Goal: Task Accomplishment & Management: Use online tool/utility

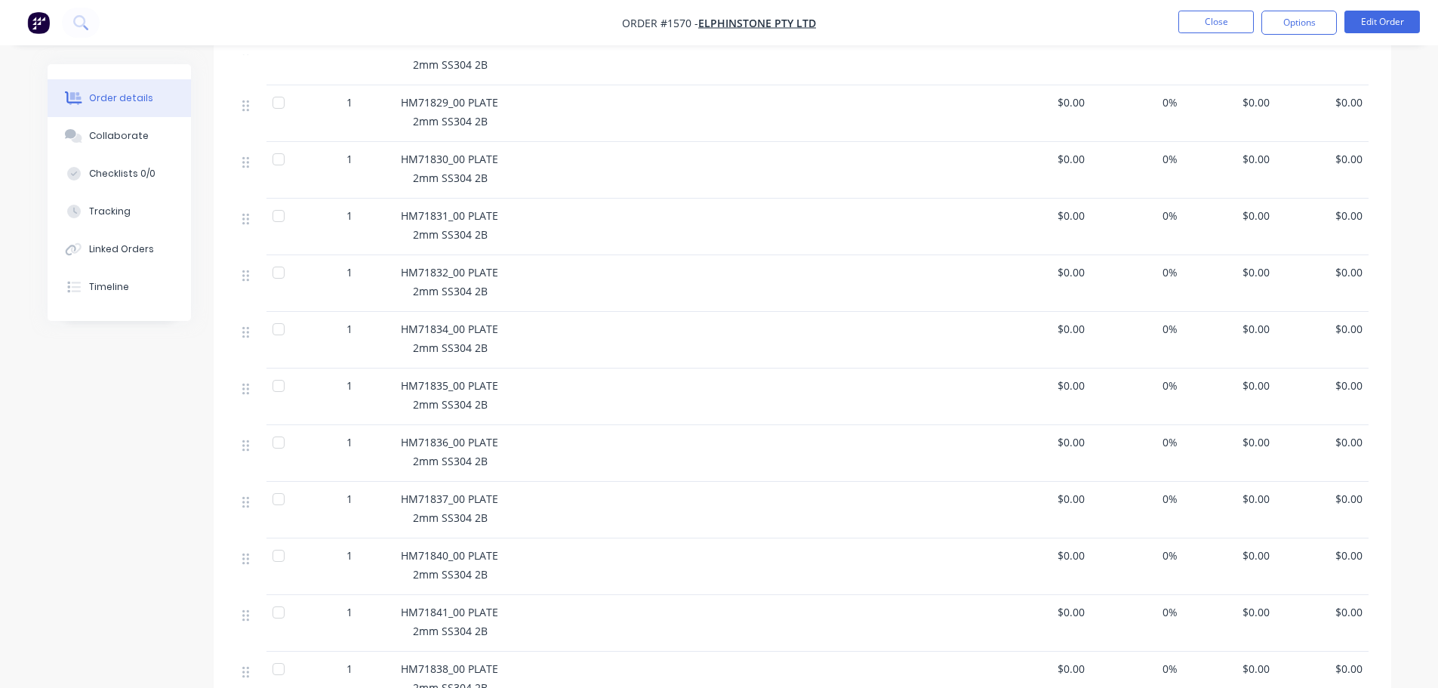
scroll to position [604, 0]
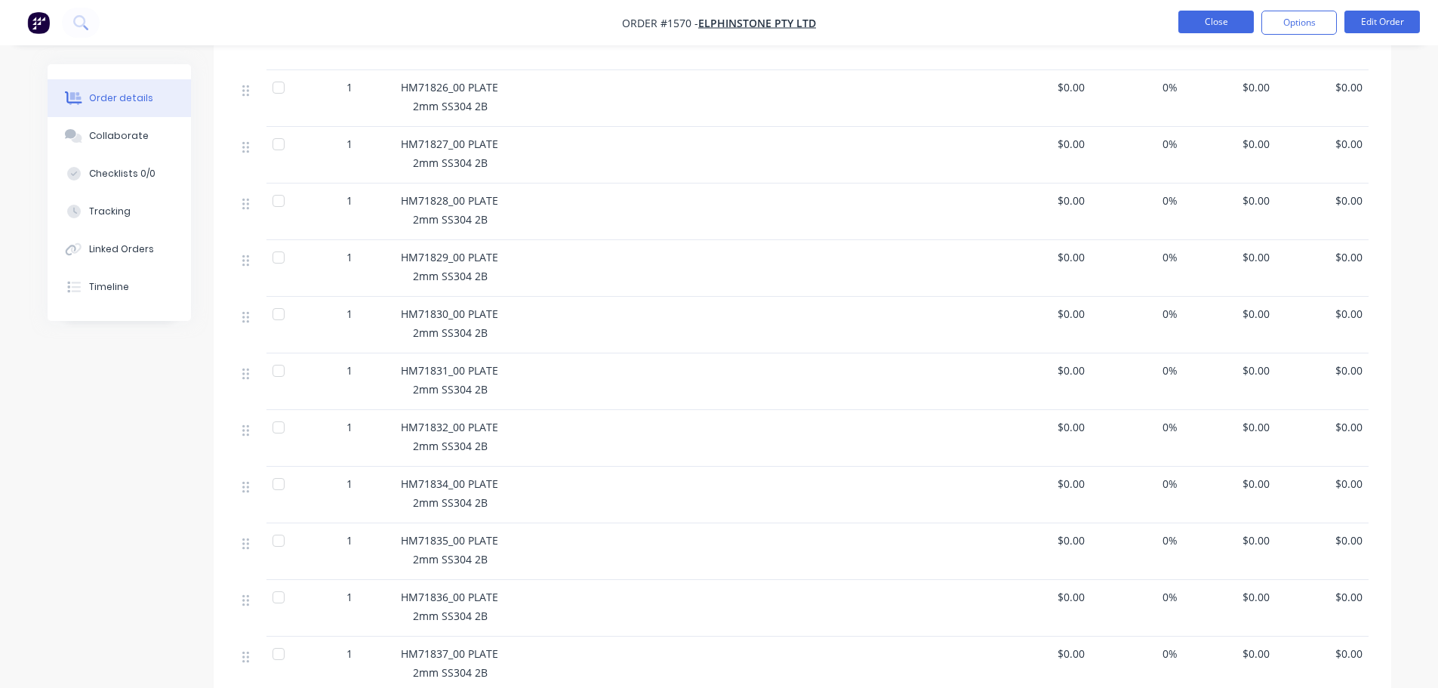
click at [1230, 17] on button "Close" at bounding box center [1215, 22] width 75 height 23
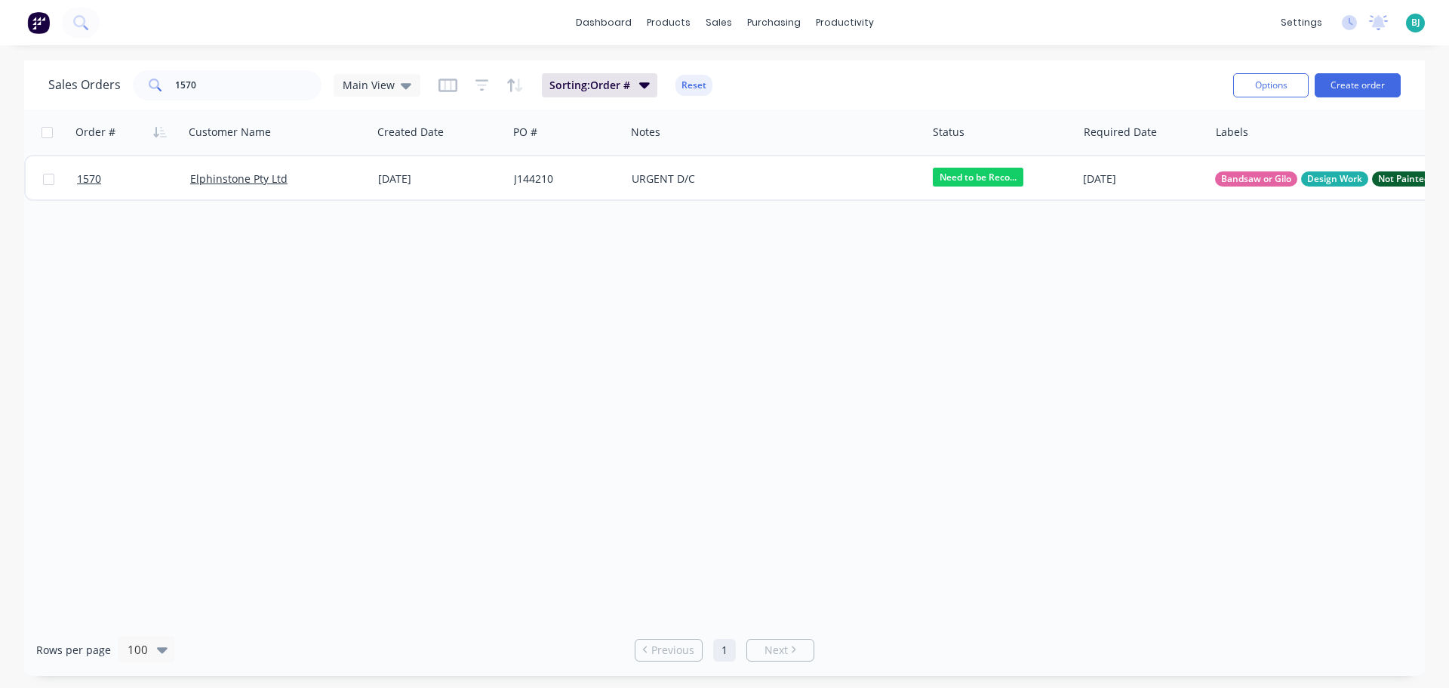
drag, startPoint x: 245, startPoint y: 100, endPoint x: 180, endPoint y: 94, distance: 65.2
click at [180, 94] on div "Sales Orders 1570 Main View Sorting: Order # Reset" at bounding box center [634, 84] width 1173 height 37
drag, startPoint x: 208, startPoint y: 83, endPoint x: 161, endPoint y: 80, distance: 47.7
click at [161, 80] on div "1570" at bounding box center [227, 85] width 189 height 30
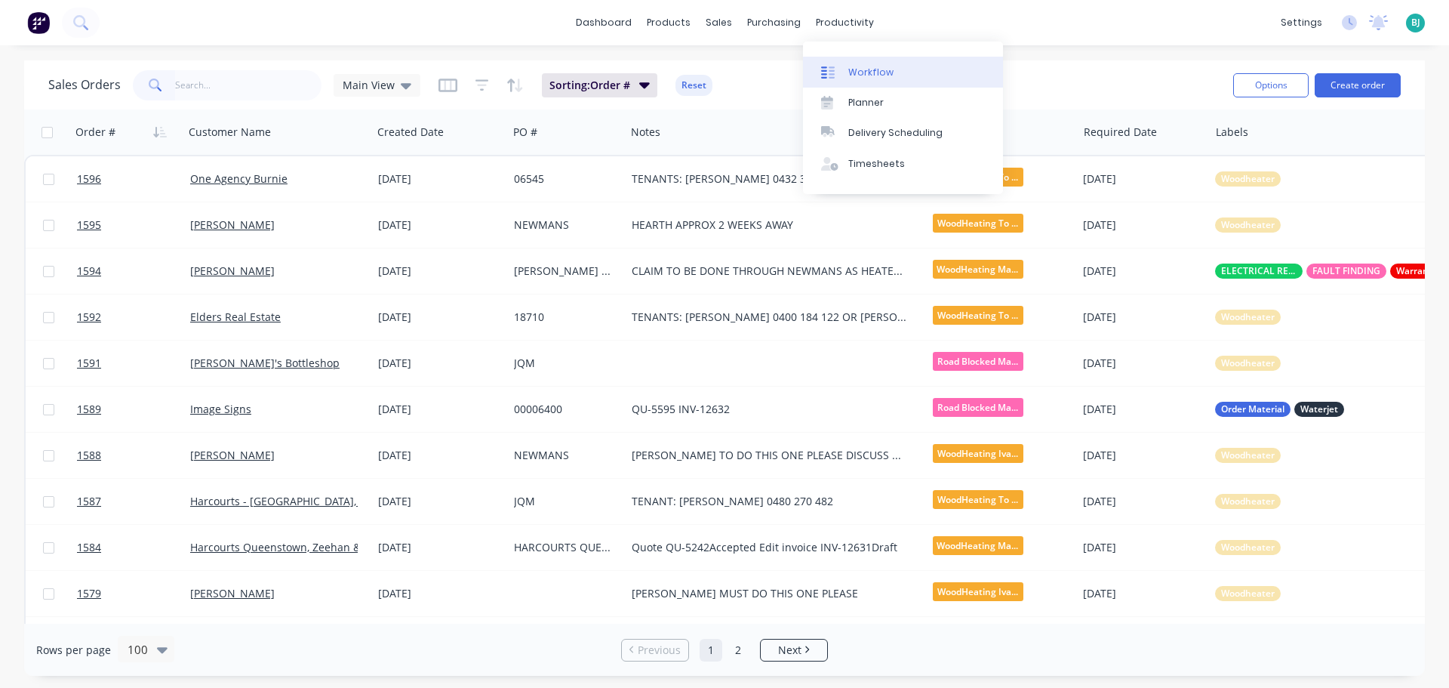
click at [854, 63] on link "Workflow" at bounding box center [903, 72] width 200 height 30
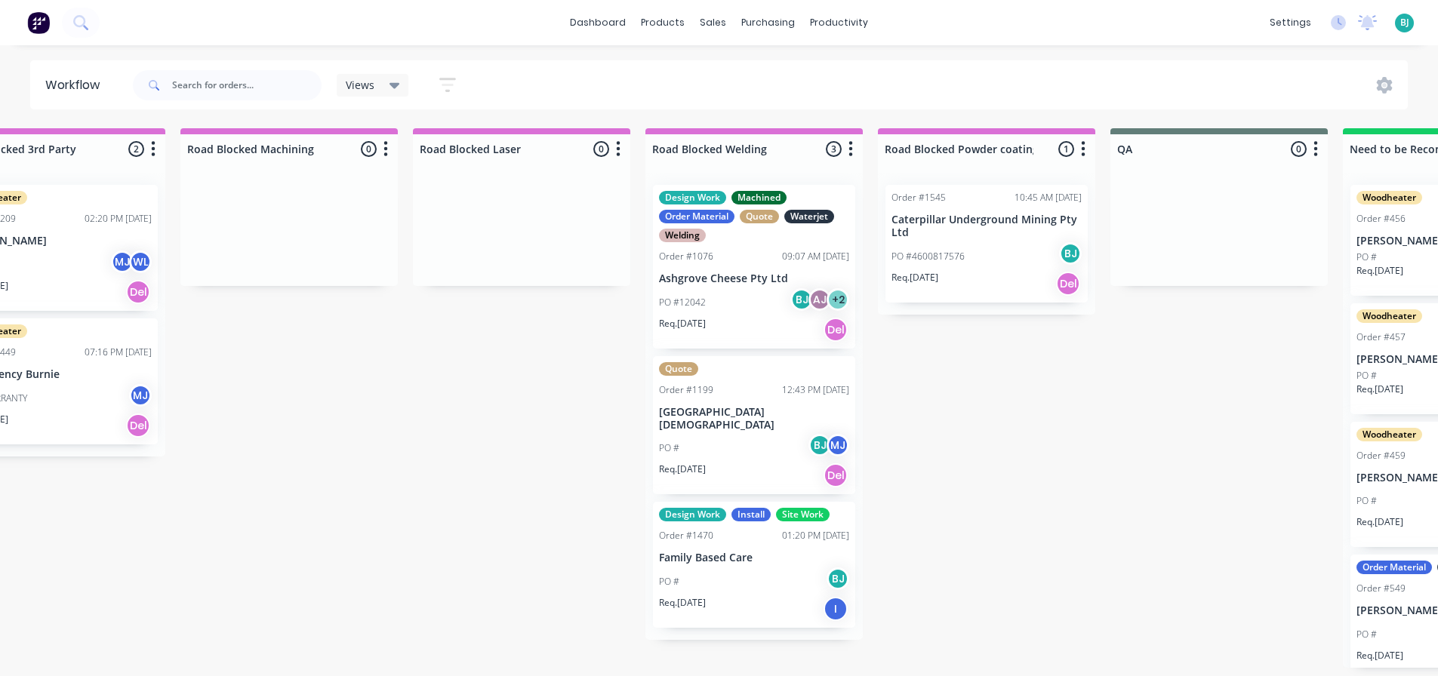
scroll to position [0, 3350]
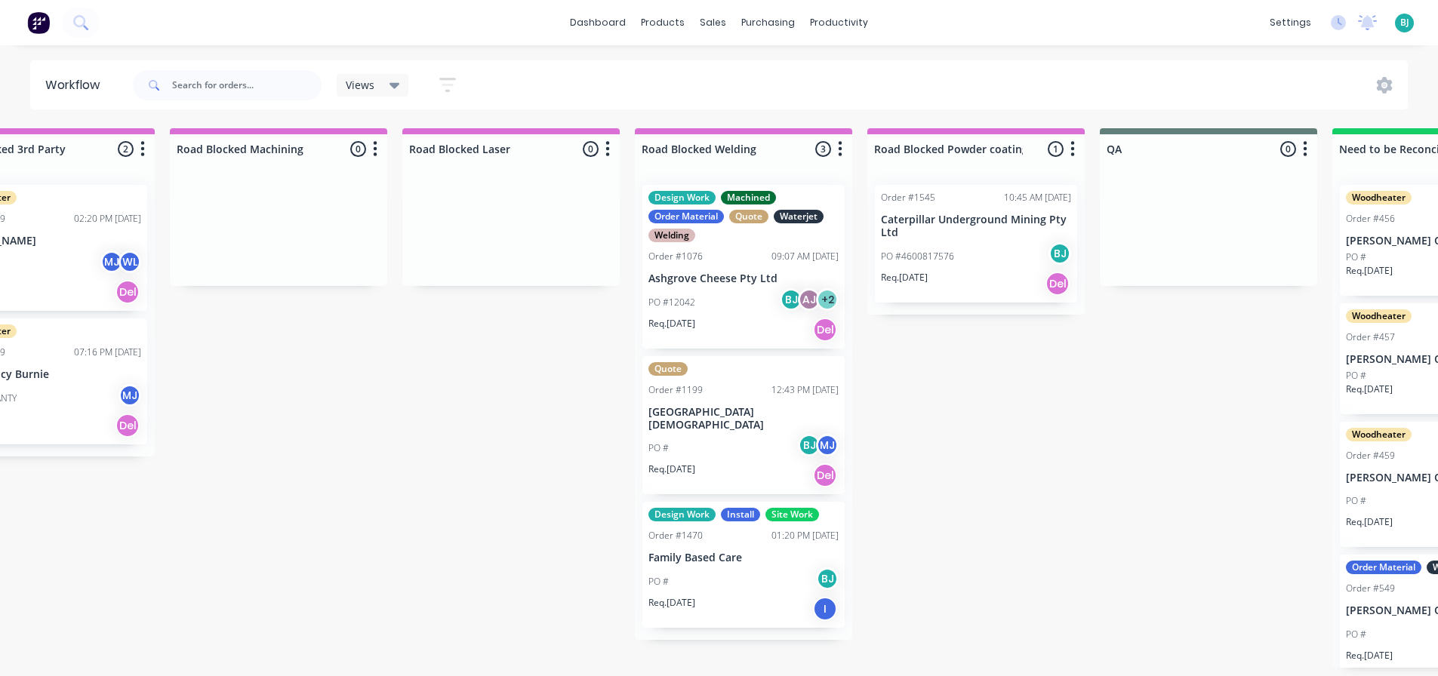
click at [762, 436] on div "PO # BJ MJ" at bounding box center [743, 448] width 190 height 29
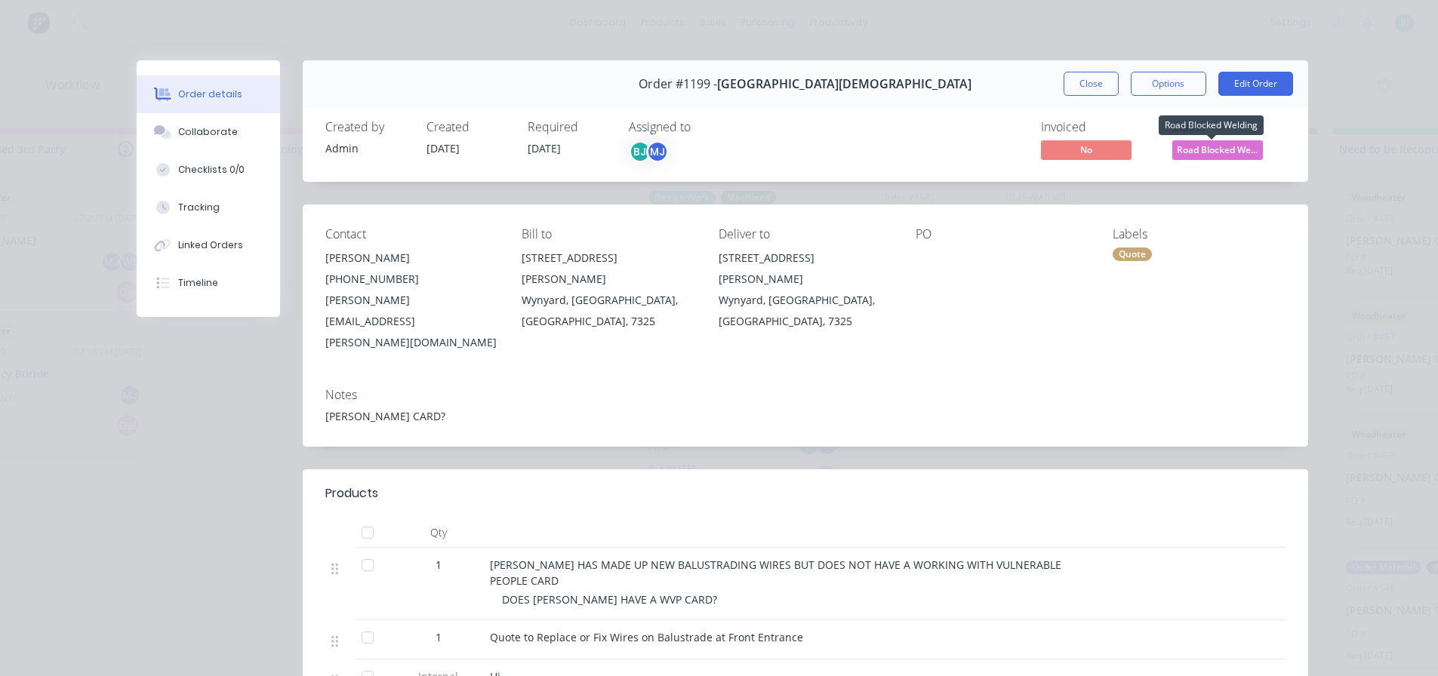
click at [1238, 152] on span "Road Blocked We..." at bounding box center [1217, 149] width 91 height 19
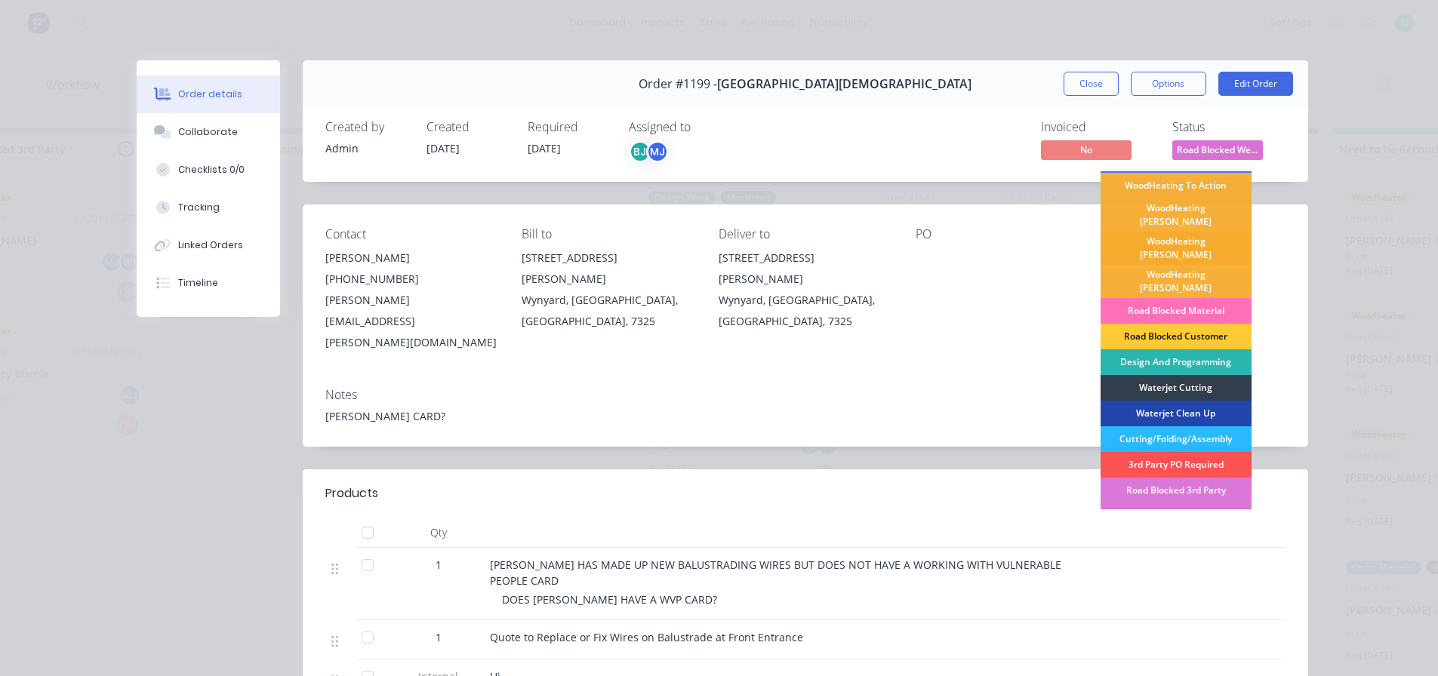
scroll to position [0, 0]
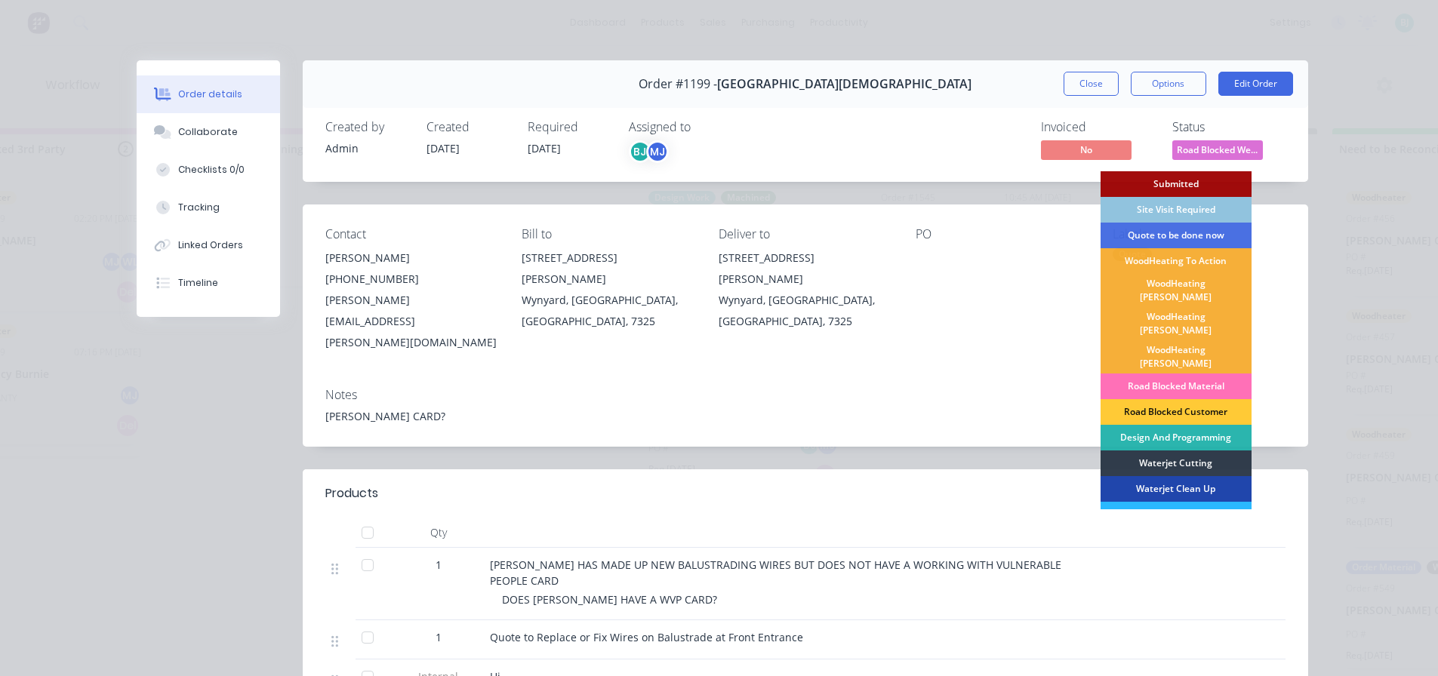
click at [1192, 209] on div "Site Visit Required" at bounding box center [1176, 210] width 151 height 26
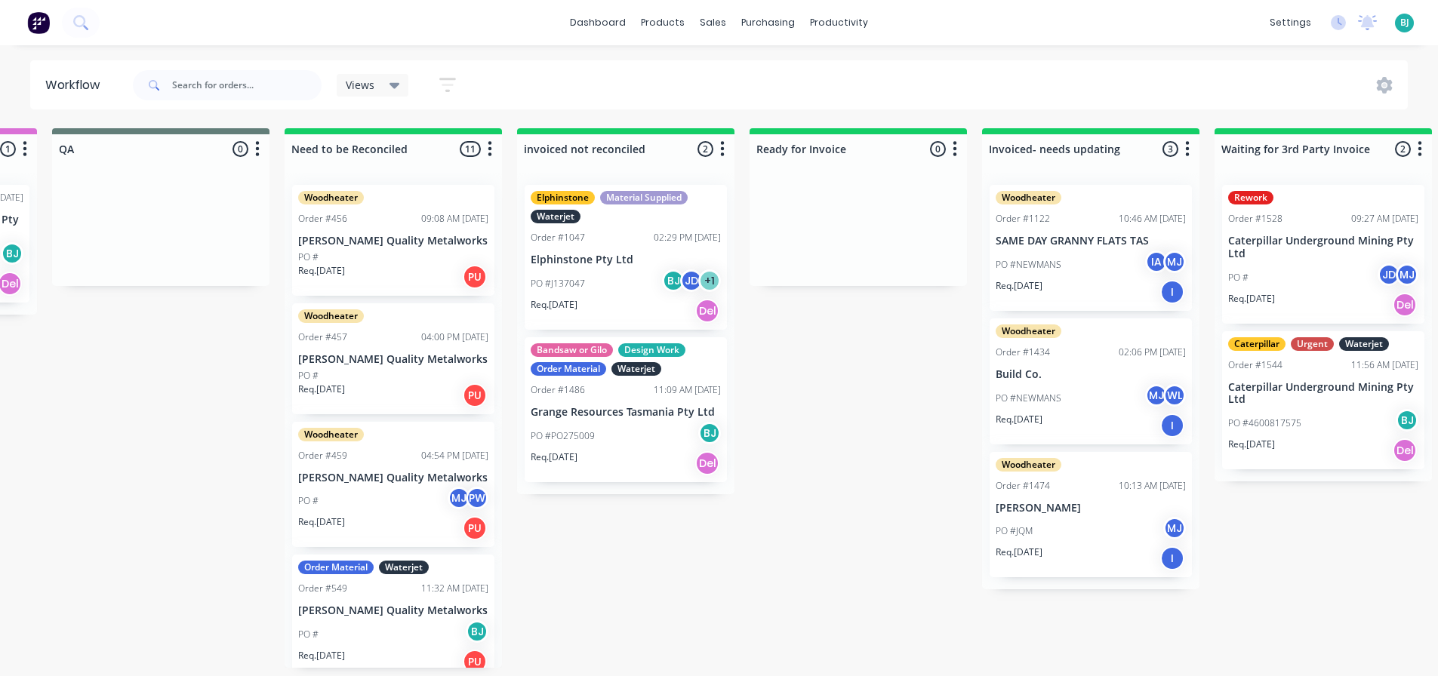
scroll to position [0, 4429]
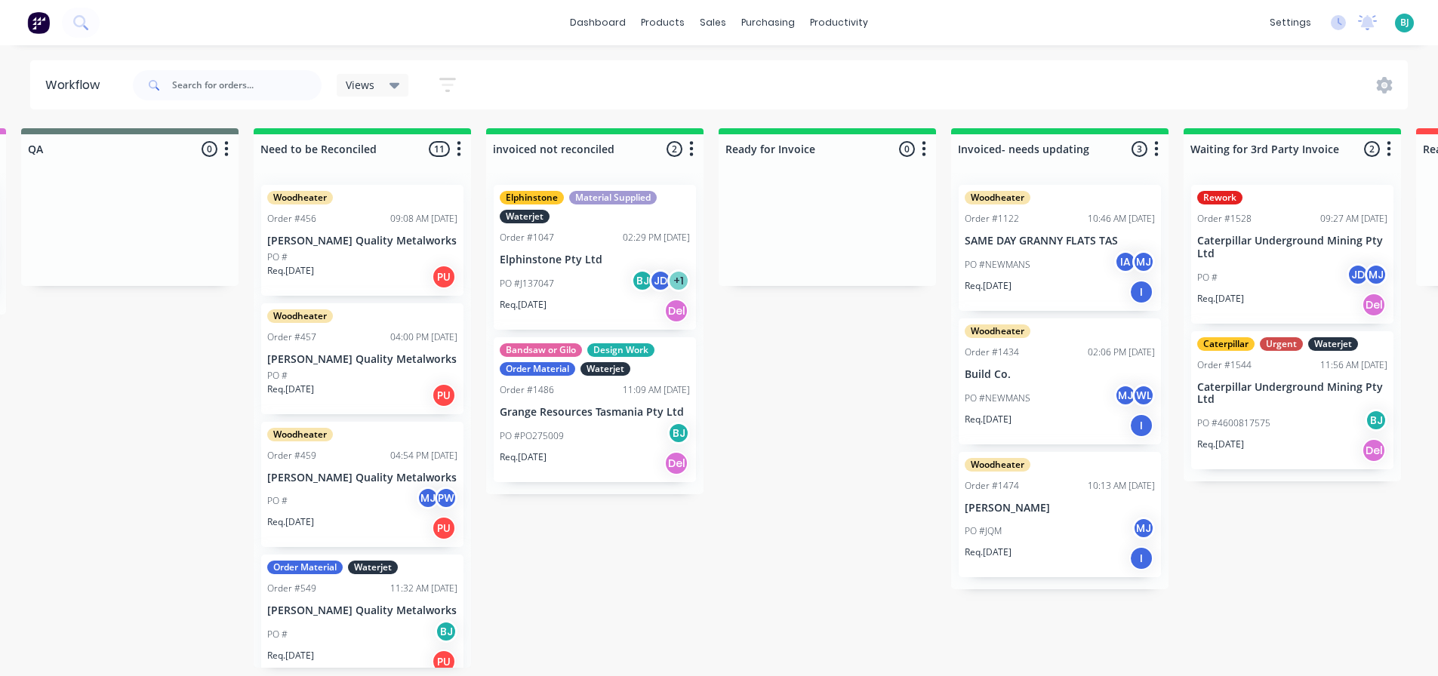
click at [559, 281] on div "PO #J137047 BJ JD + 1" at bounding box center [595, 283] width 190 height 29
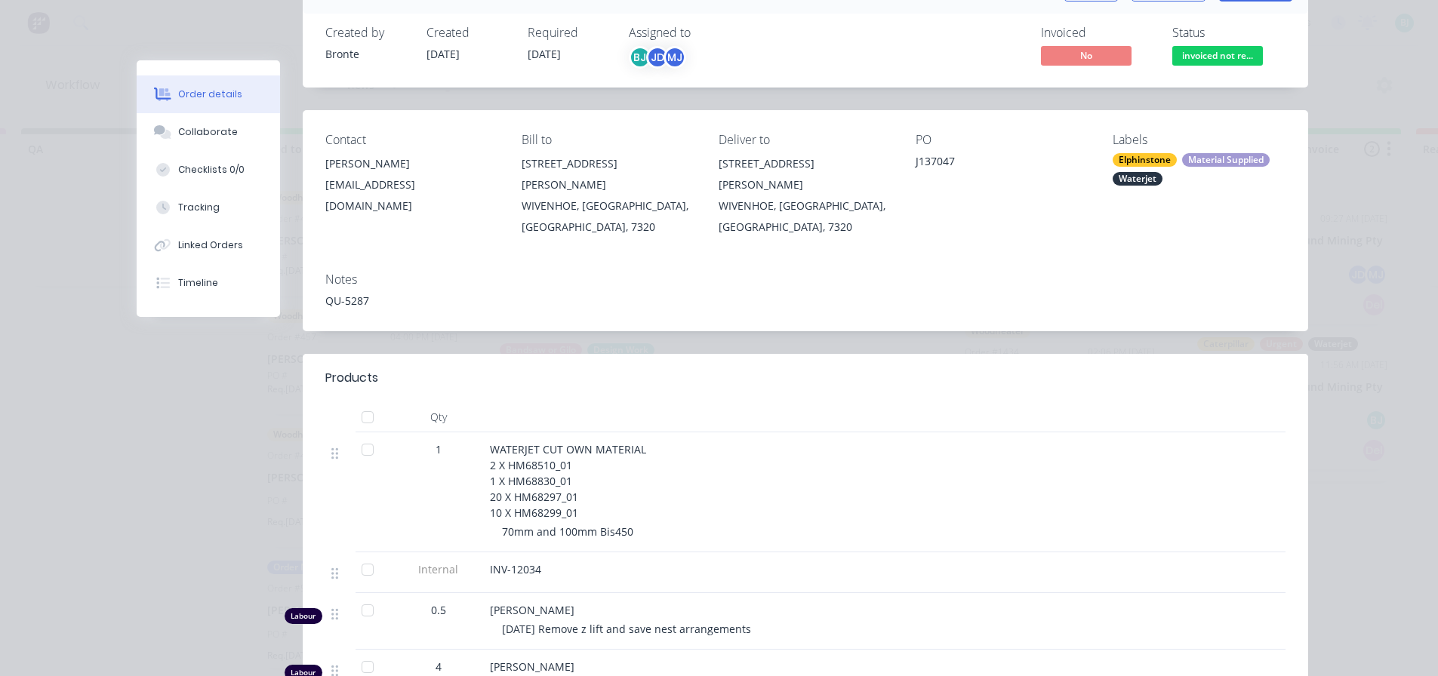
scroll to position [377, 0]
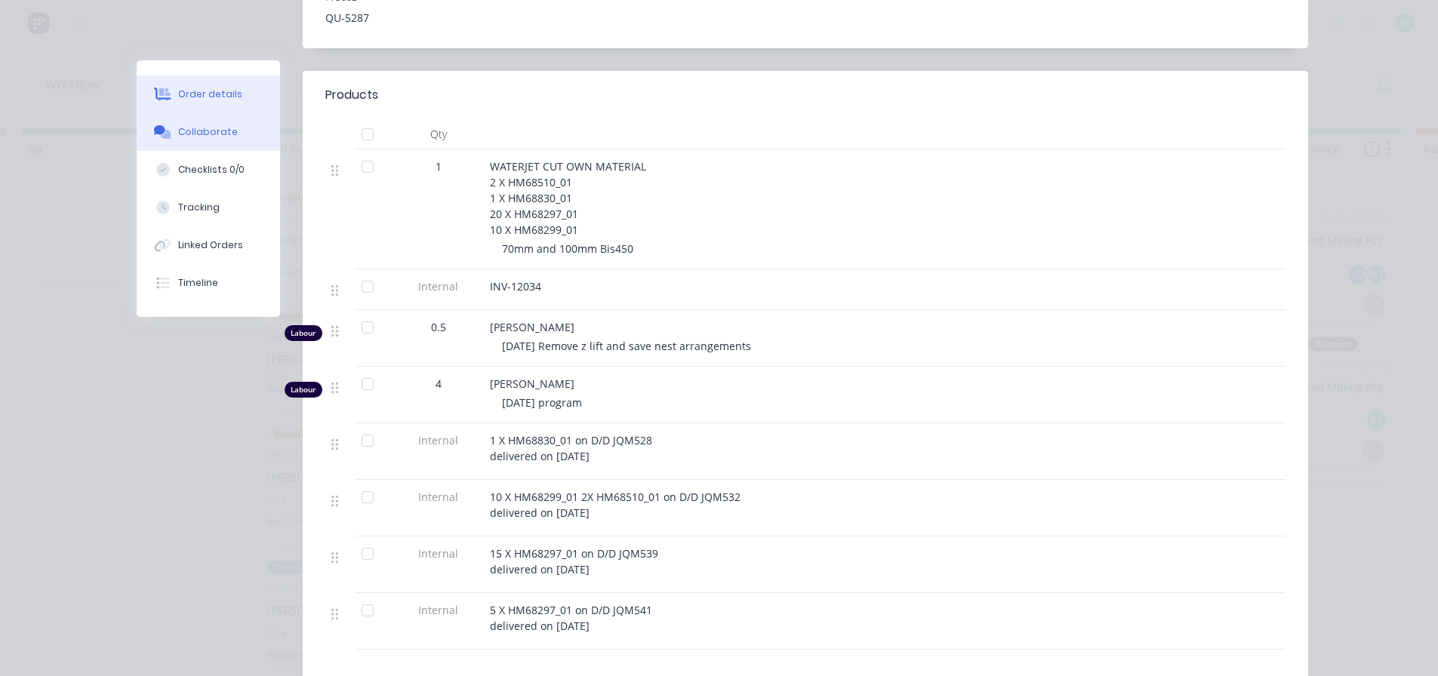
click at [214, 129] on div "Collaborate" at bounding box center [208, 132] width 60 height 14
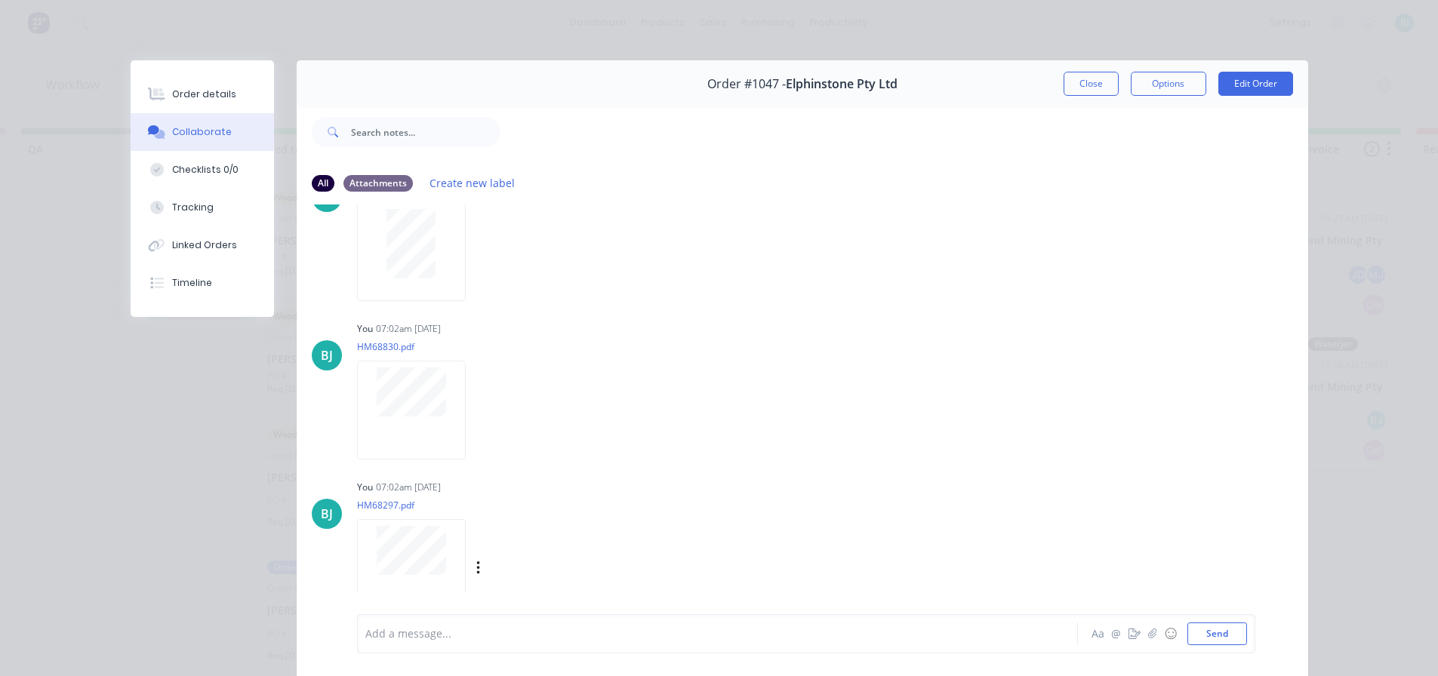
scroll to position [0, 0]
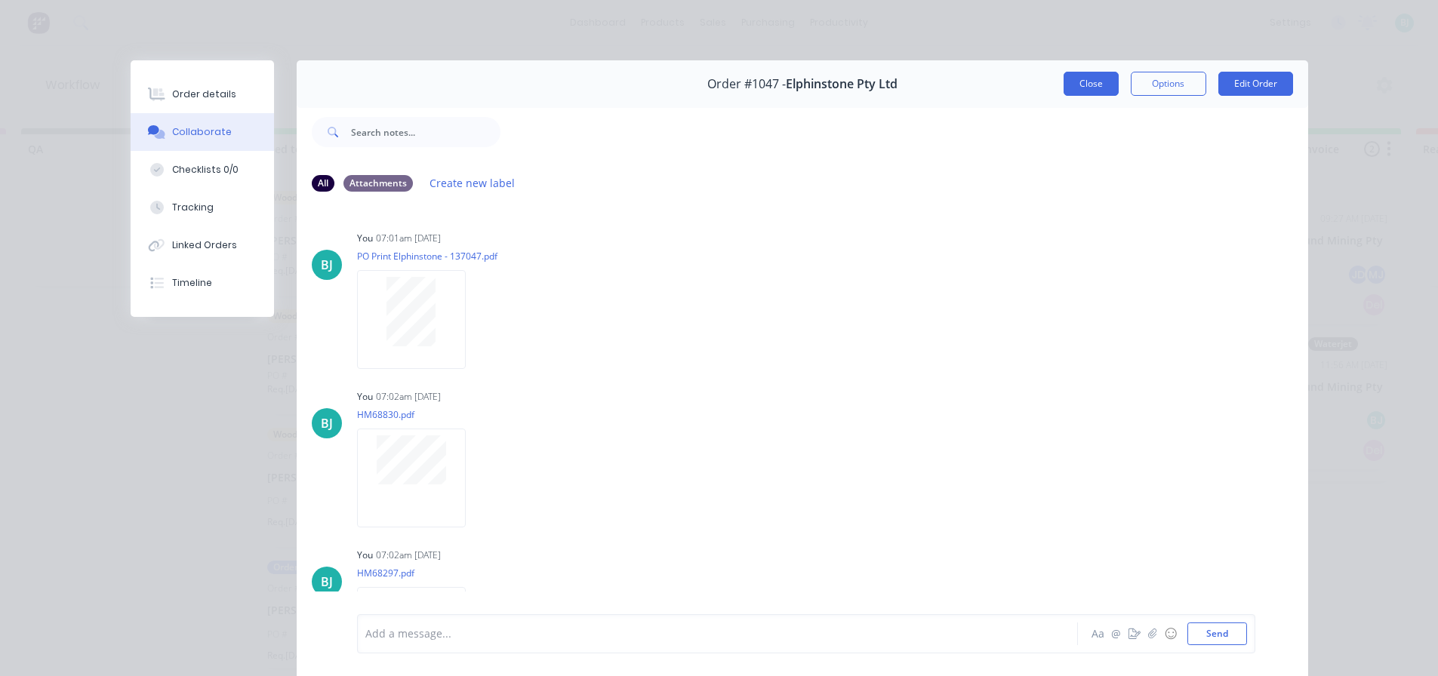
click at [1079, 88] on button "Close" at bounding box center [1091, 84] width 55 height 24
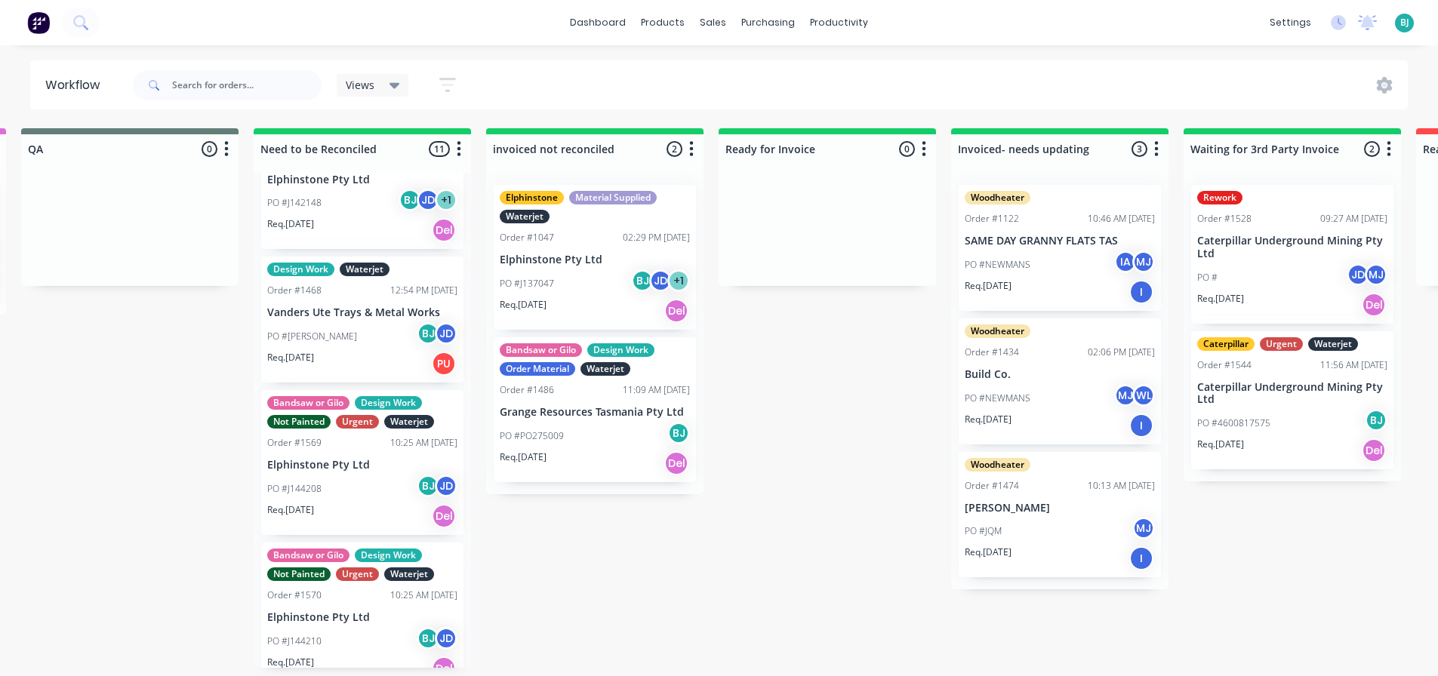
scroll to position [1042, 0]
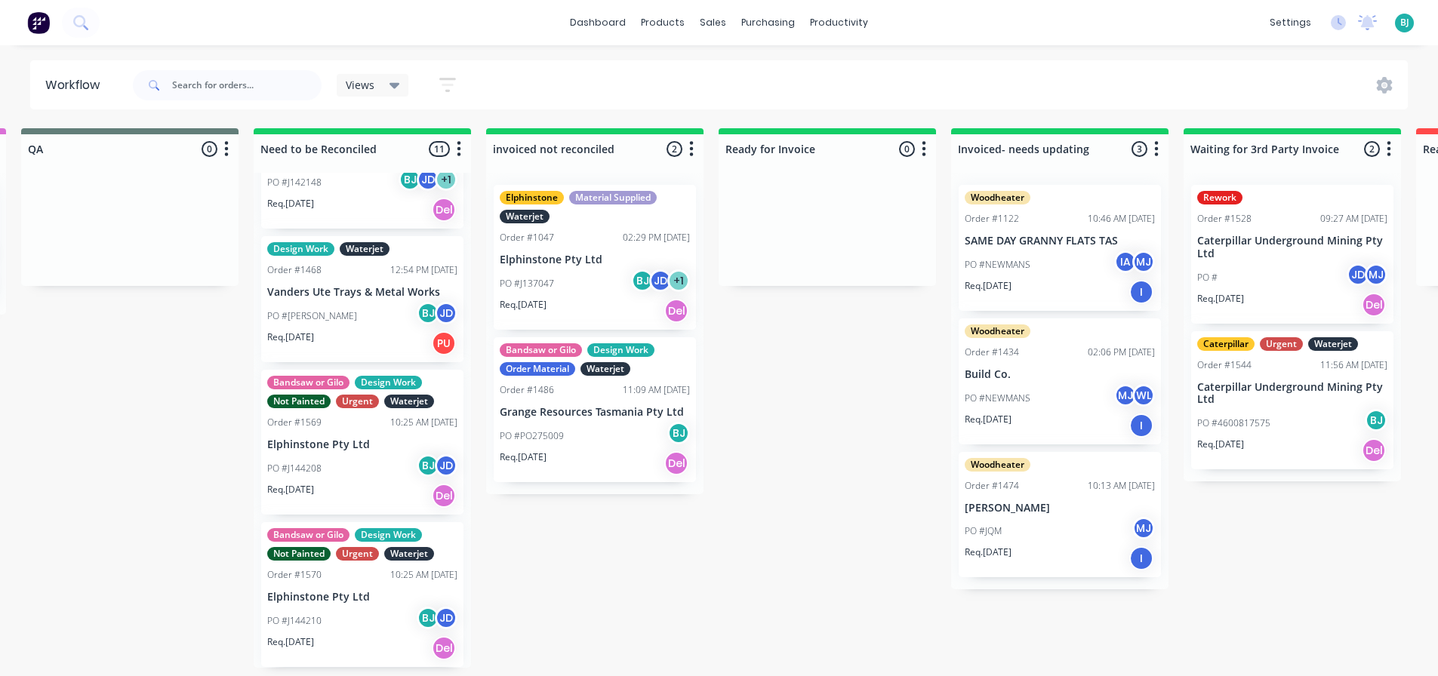
click at [368, 634] on div "PO #J144210 BJ JD" at bounding box center [362, 621] width 190 height 29
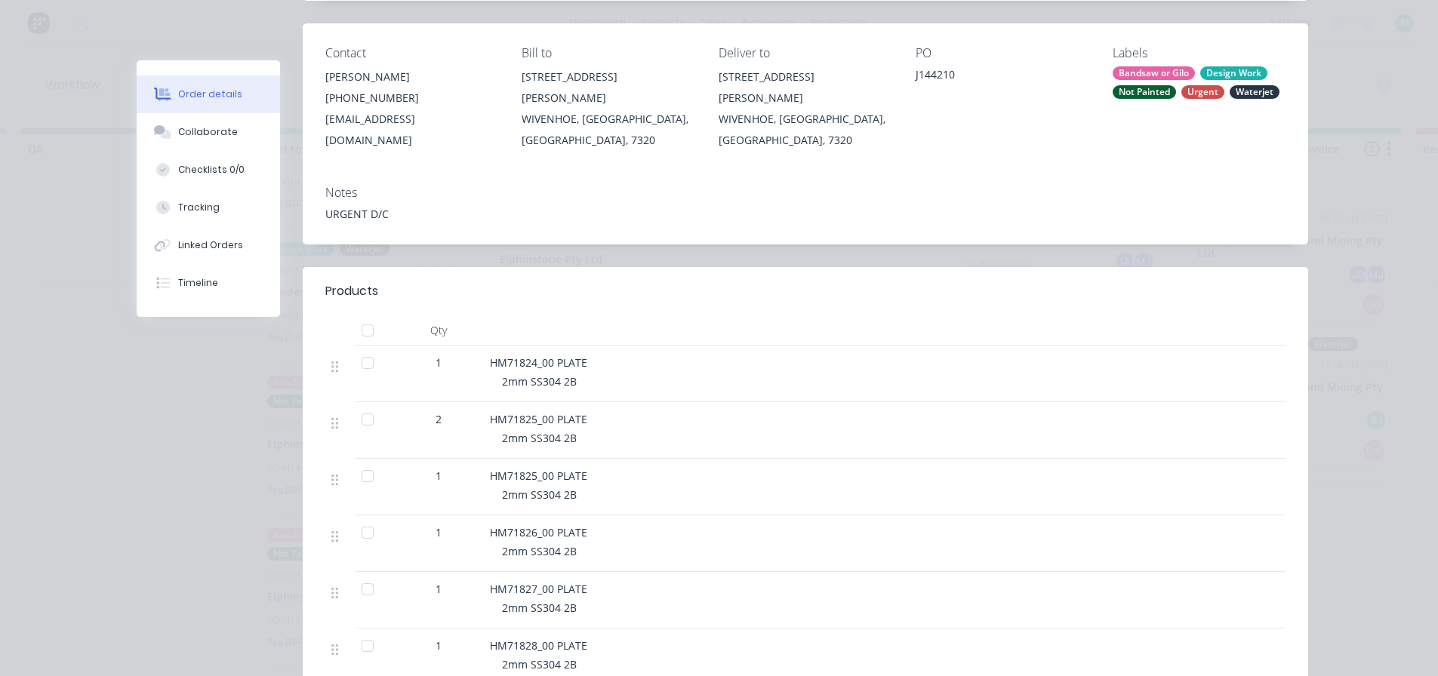
scroll to position [0, 0]
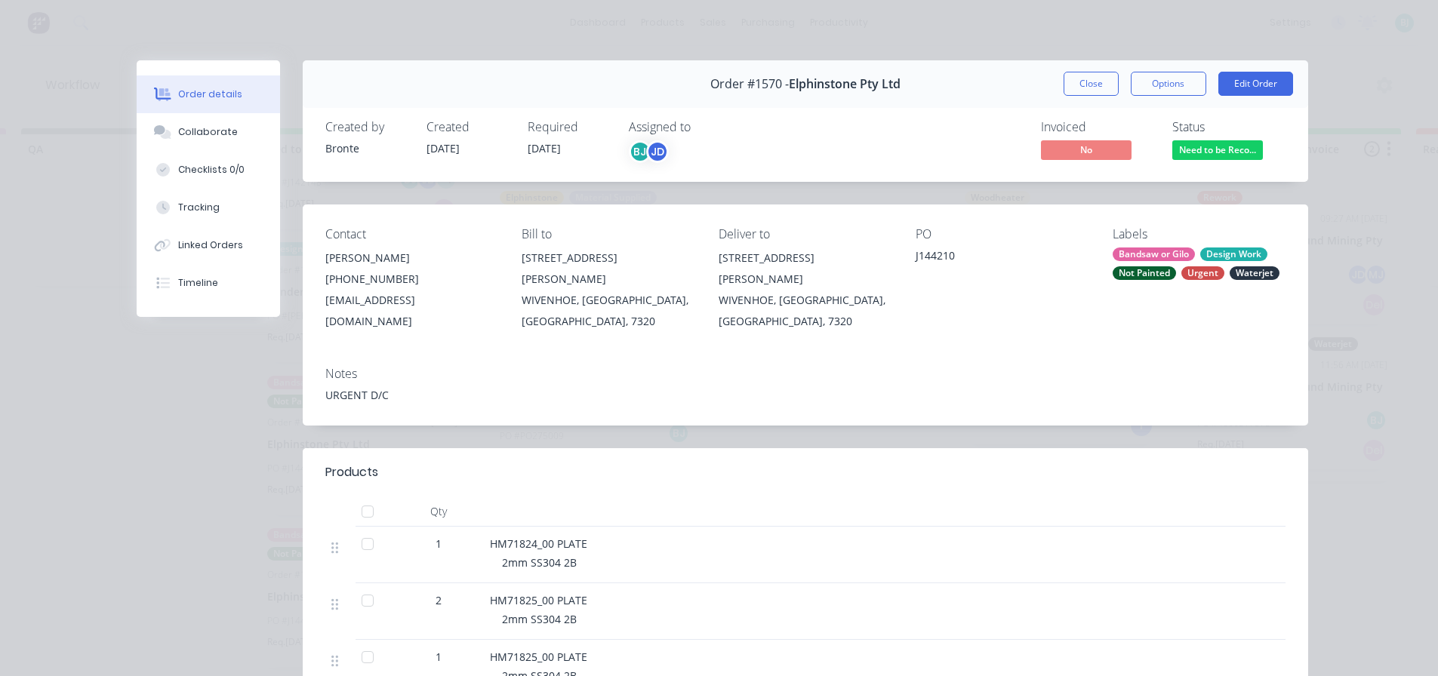
click at [1082, 84] on button "Close" at bounding box center [1091, 84] width 55 height 24
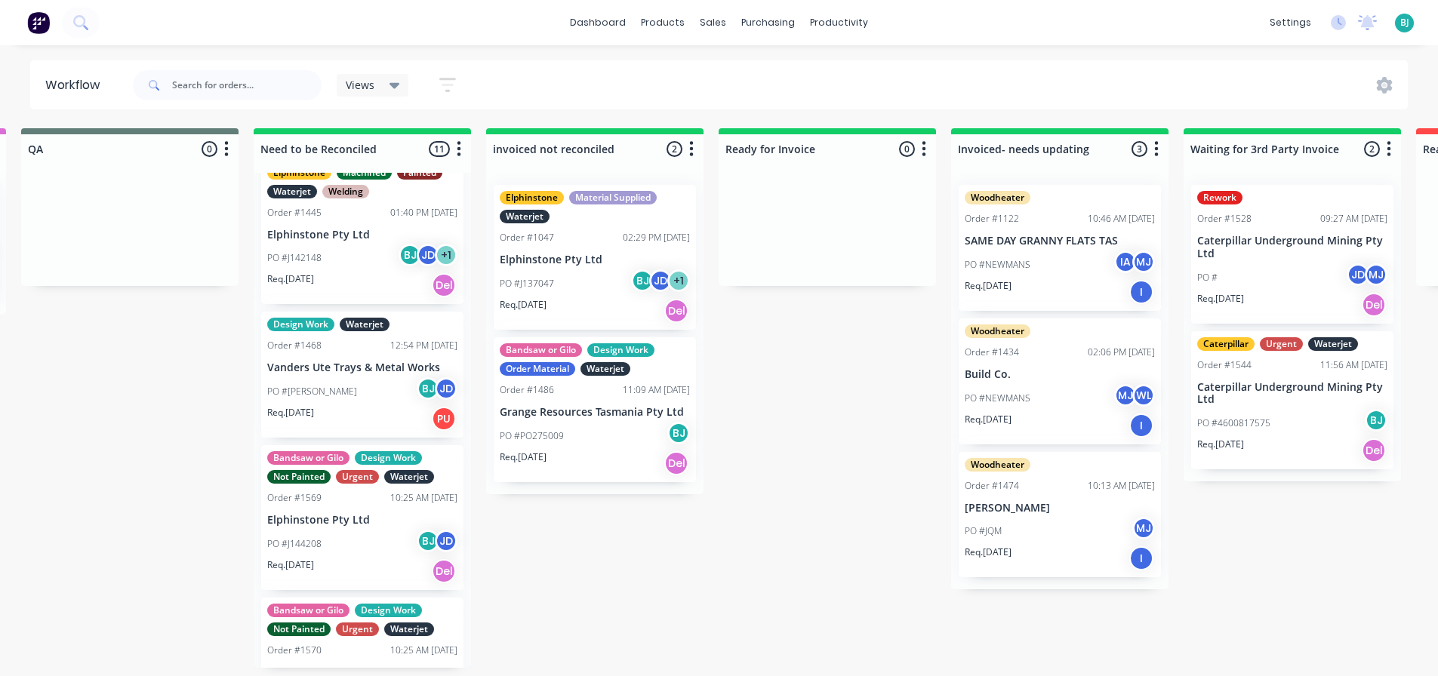
scroll to position [891, 0]
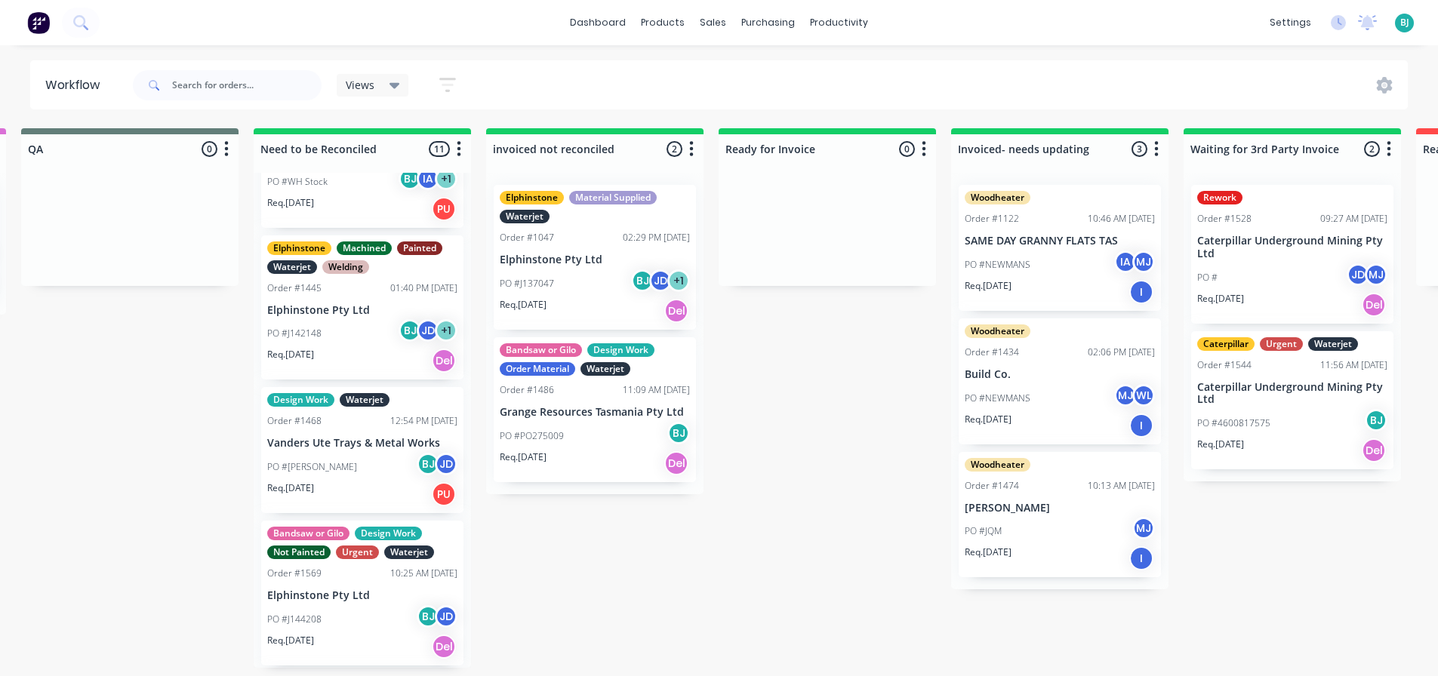
click at [377, 480] on div "PO #[PERSON_NAME] JD" at bounding box center [362, 467] width 190 height 29
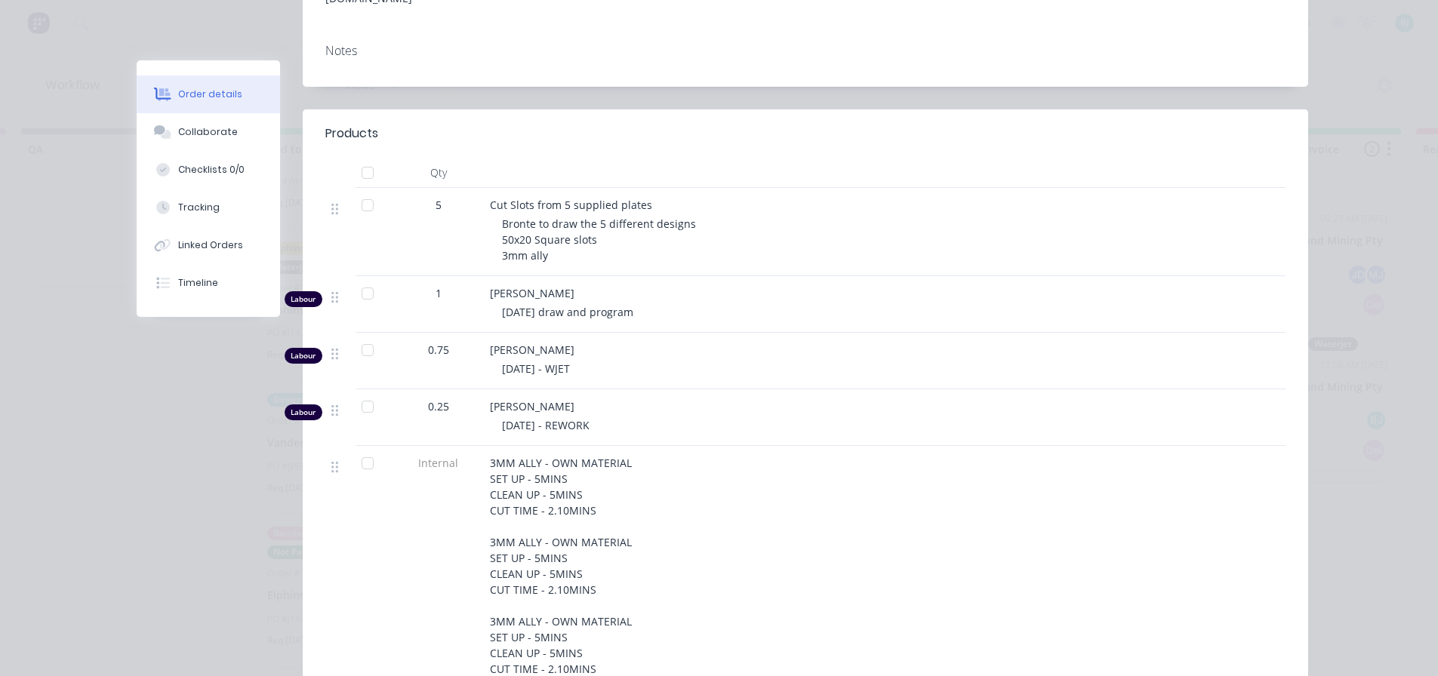
scroll to position [0, 0]
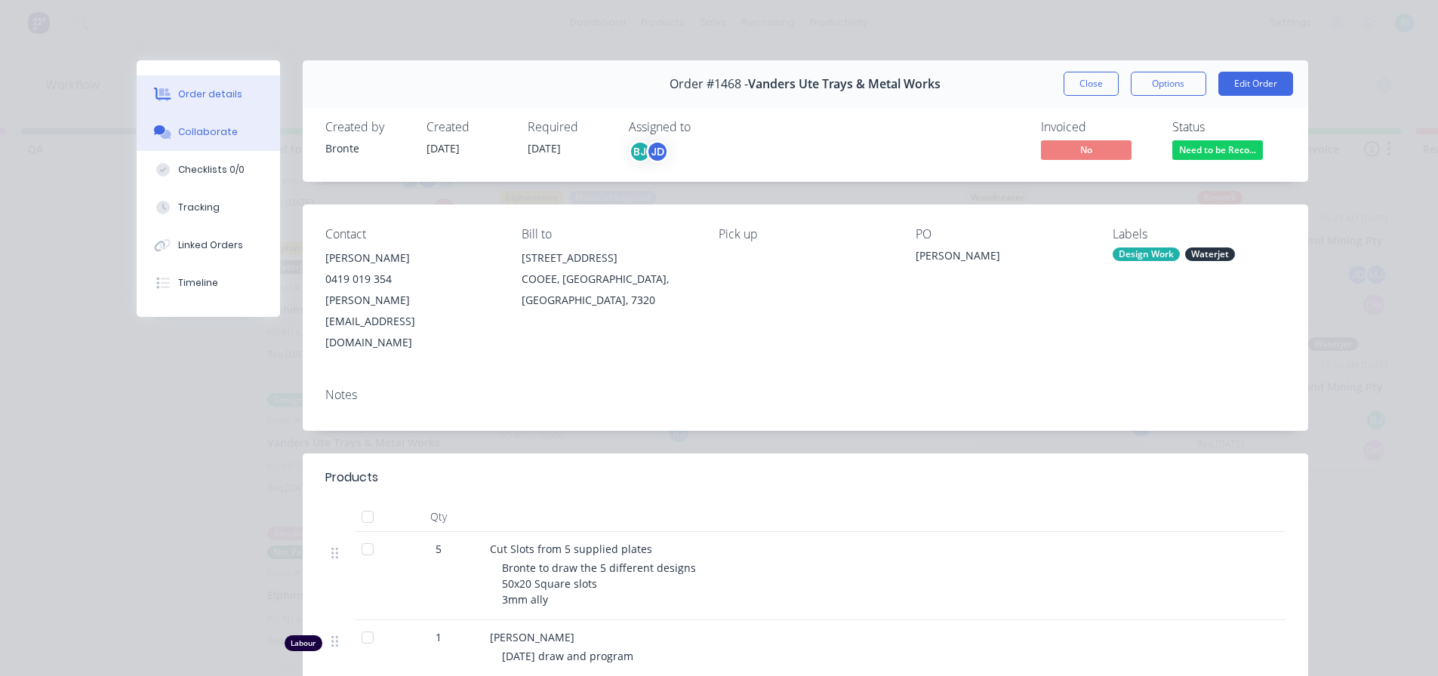
click at [178, 142] on button "Collaborate" at bounding box center [208, 132] width 143 height 38
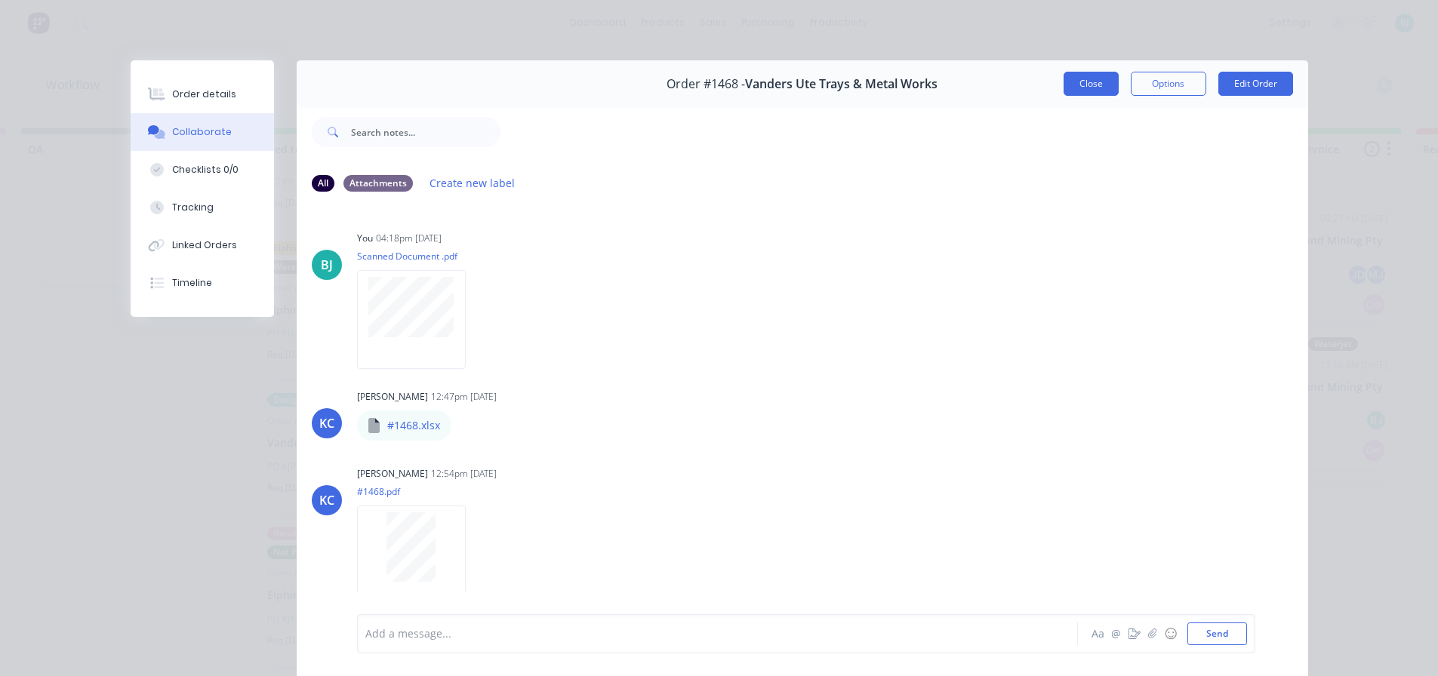
click at [1079, 89] on button "Close" at bounding box center [1091, 84] width 55 height 24
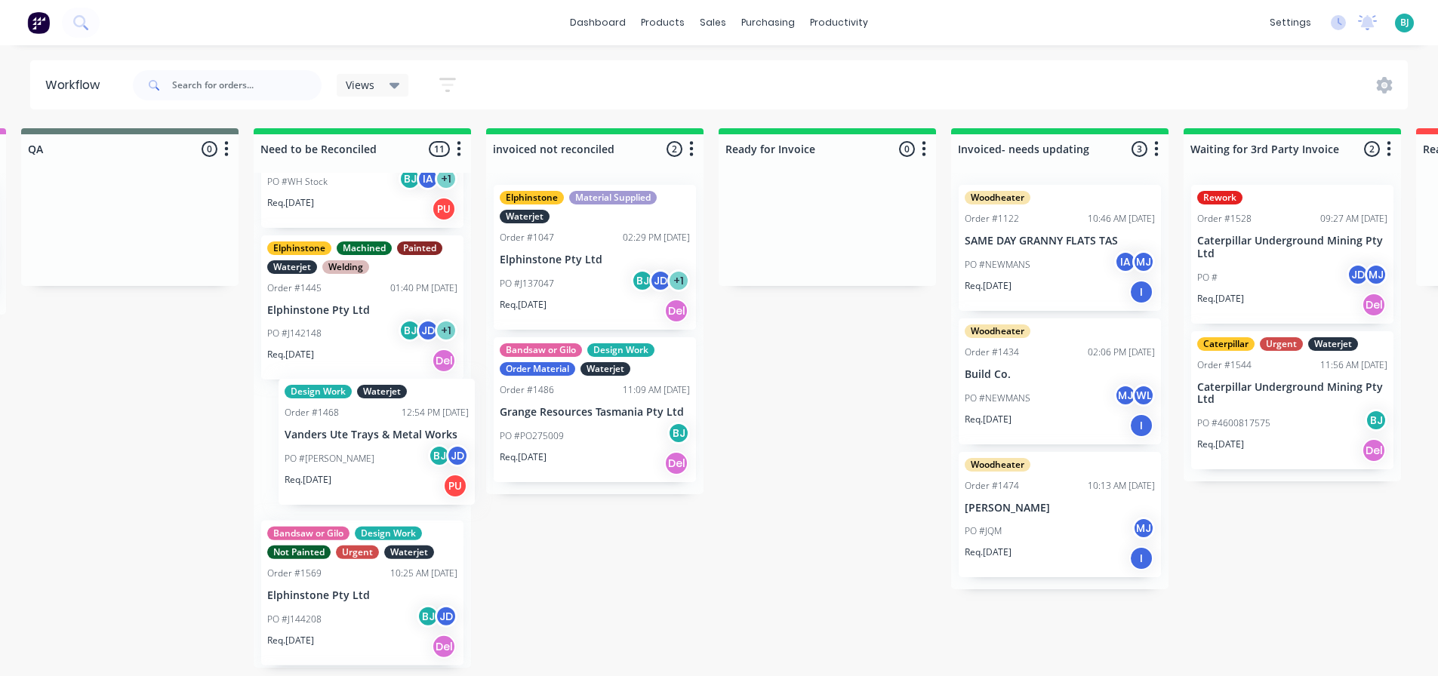
drag, startPoint x: 362, startPoint y: 460, endPoint x: 380, endPoint y: 454, distance: 19.8
click at [382, 452] on div "Woodheater Order #456 09:08 AM [DATE] [PERSON_NAME] Quality Metalworks PO # Req…" at bounding box center [362, 420] width 217 height 495
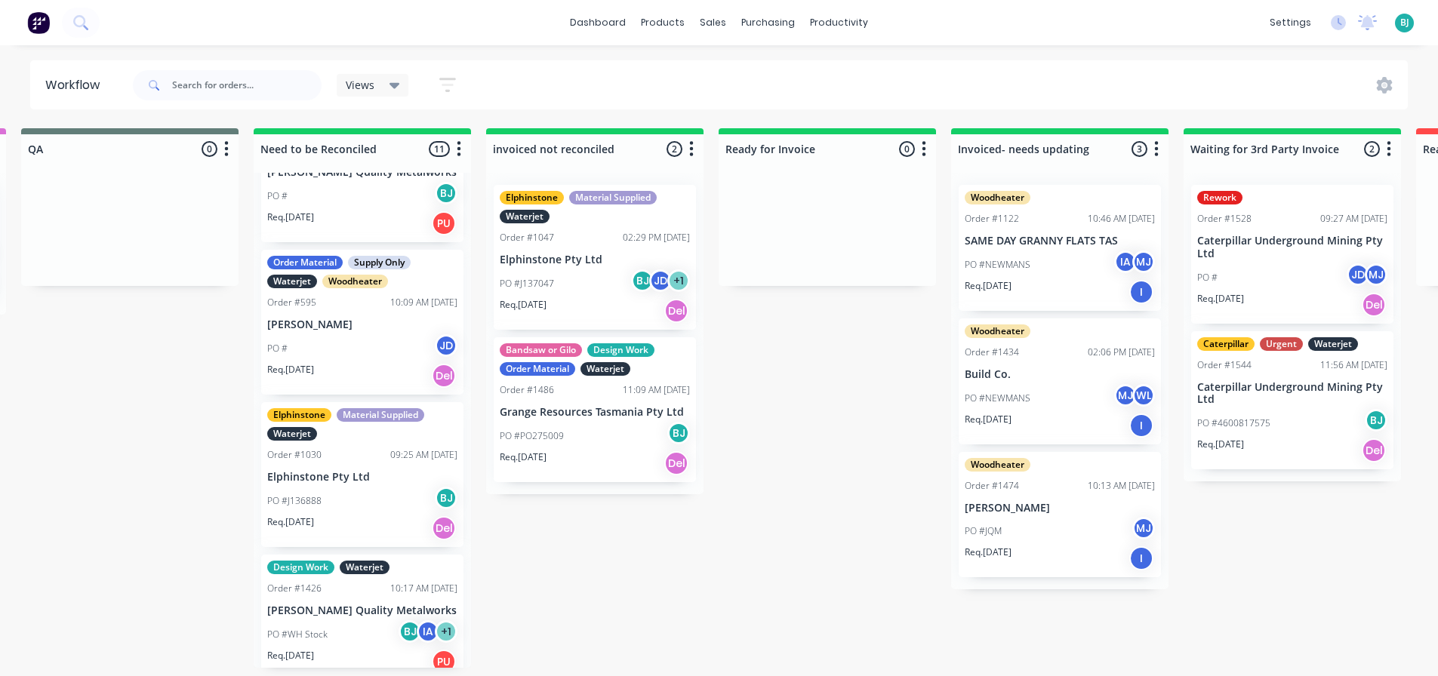
scroll to position [363, 0]
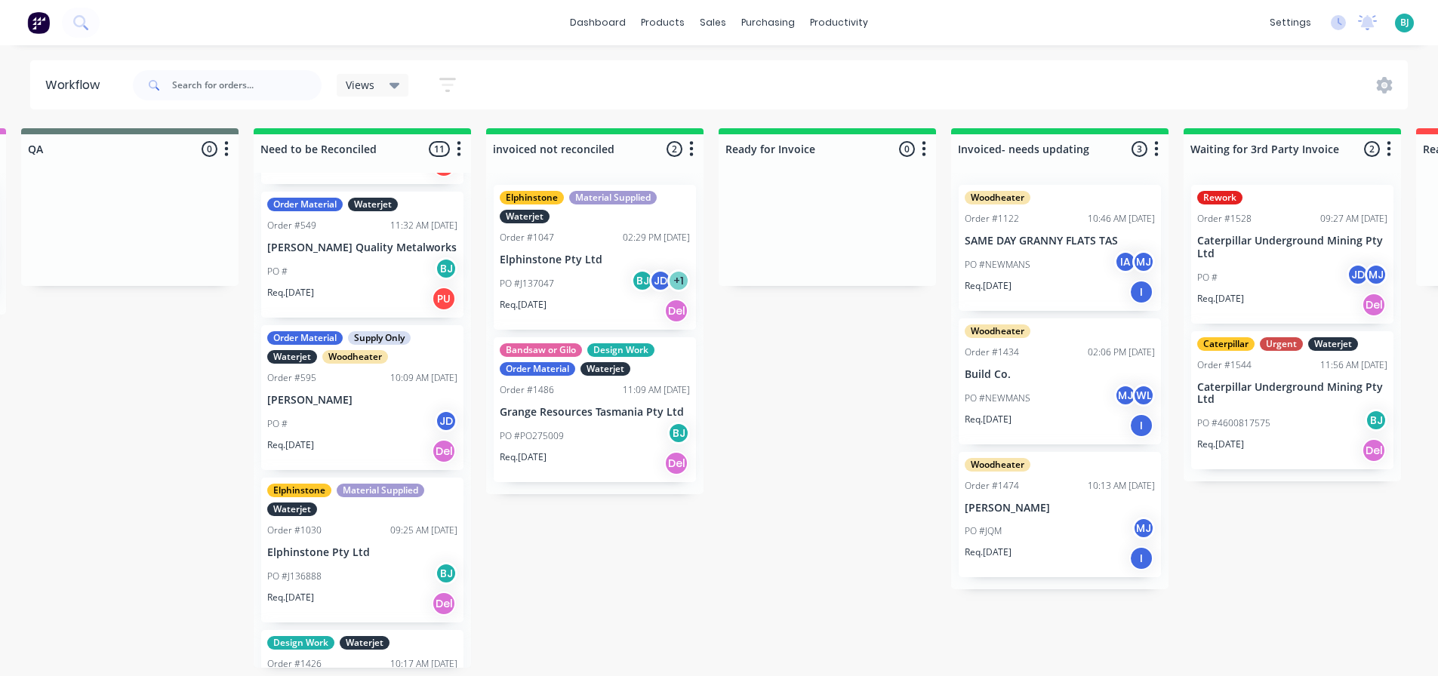
click at [378, 435] on div "PO # JD" at bounding box center [362, 424] width 190 height 29
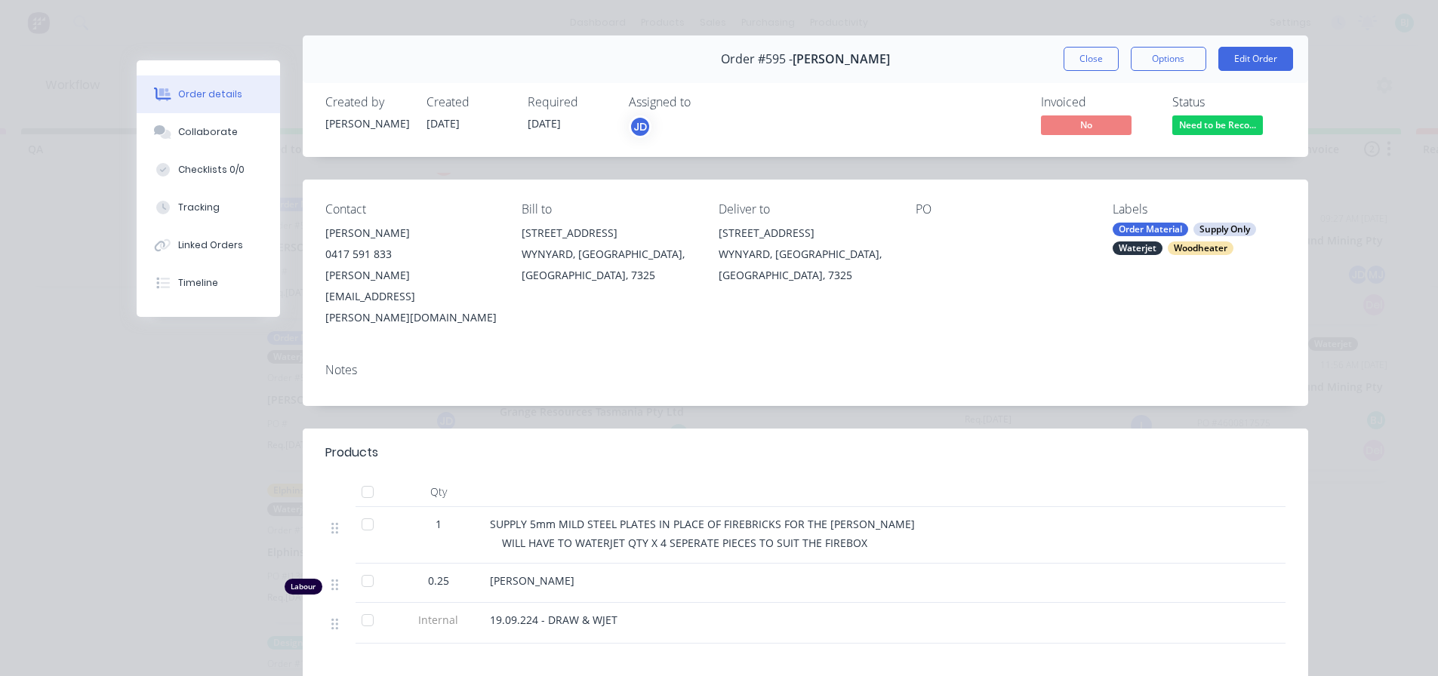
scroll to position [0, 0]
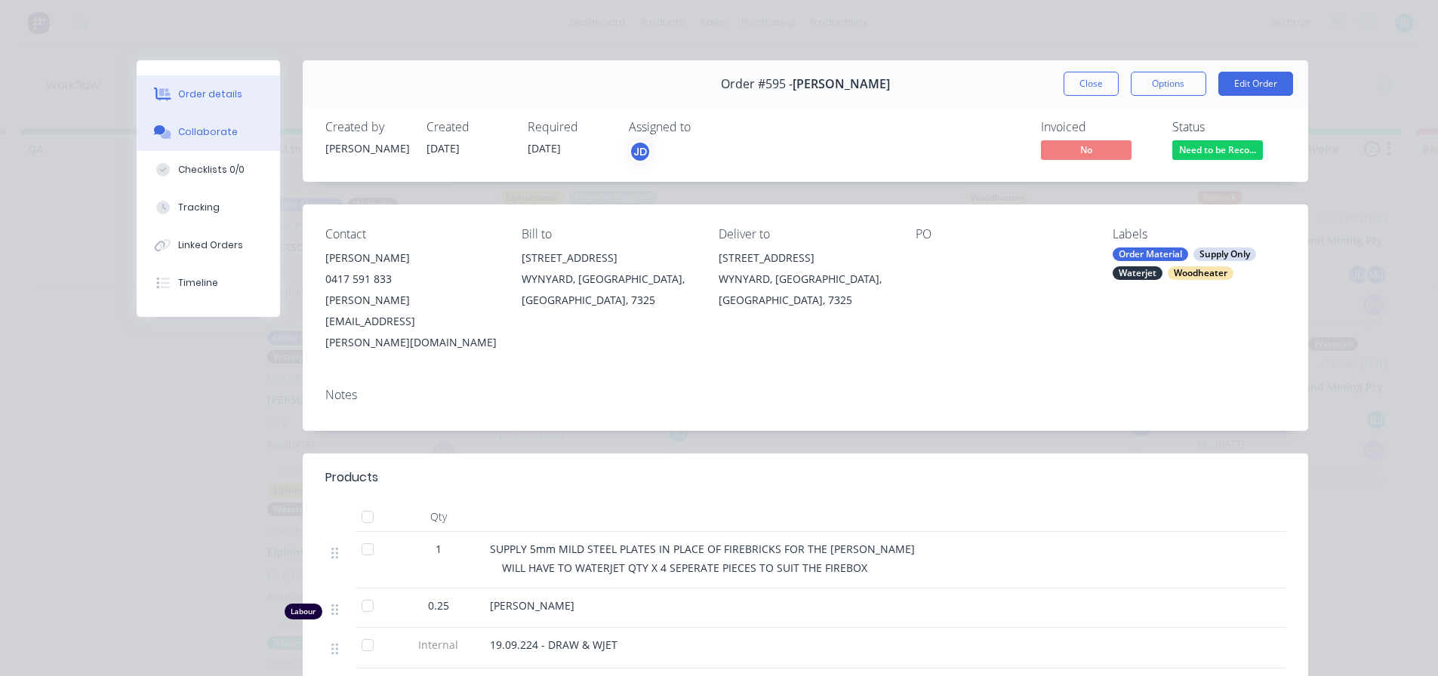
click at [214, 136] on div "Collaborate" at bounding box center [208, 132] width 60 height 14
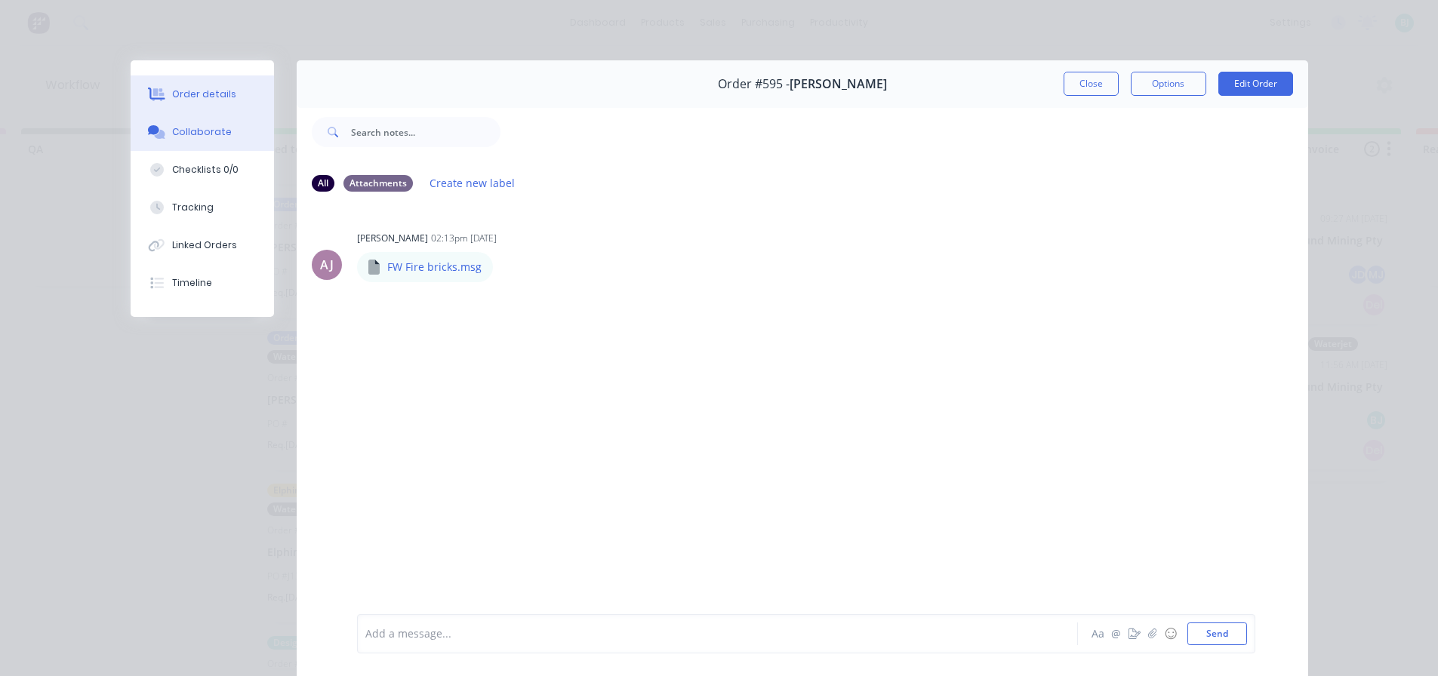
click at [210, 79] on button "Order details" at bounding box center [202, 94] width 143 height 38
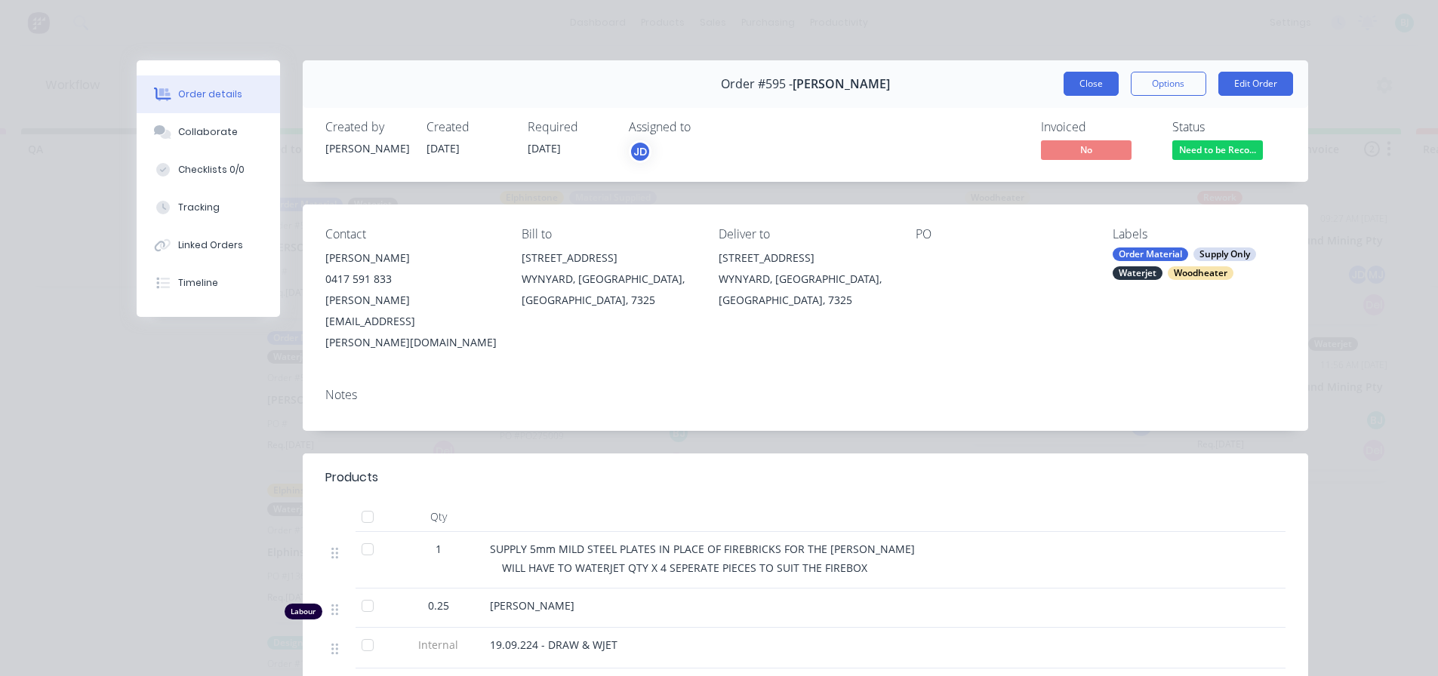
click at [1109, 89] on button "Close" at bounding box center [1091, 84] width 55 height 24
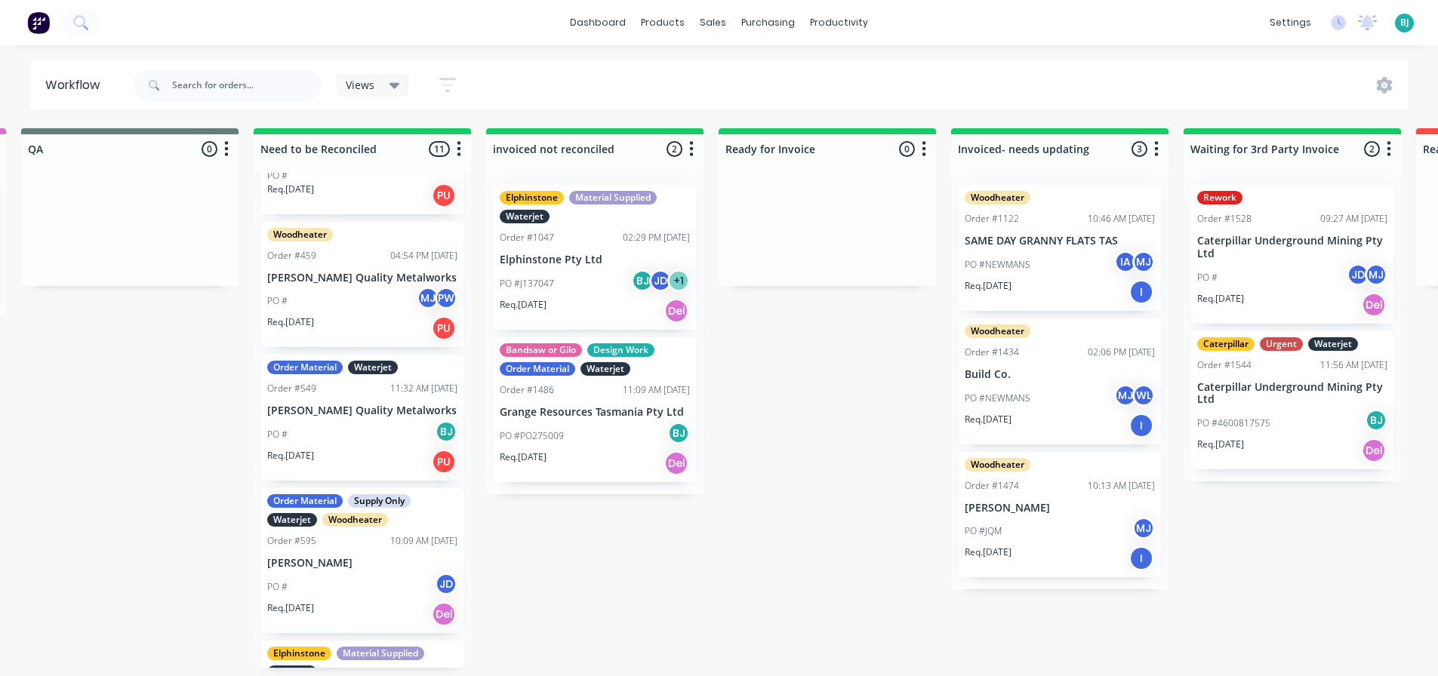
scroll to position [226, 0]
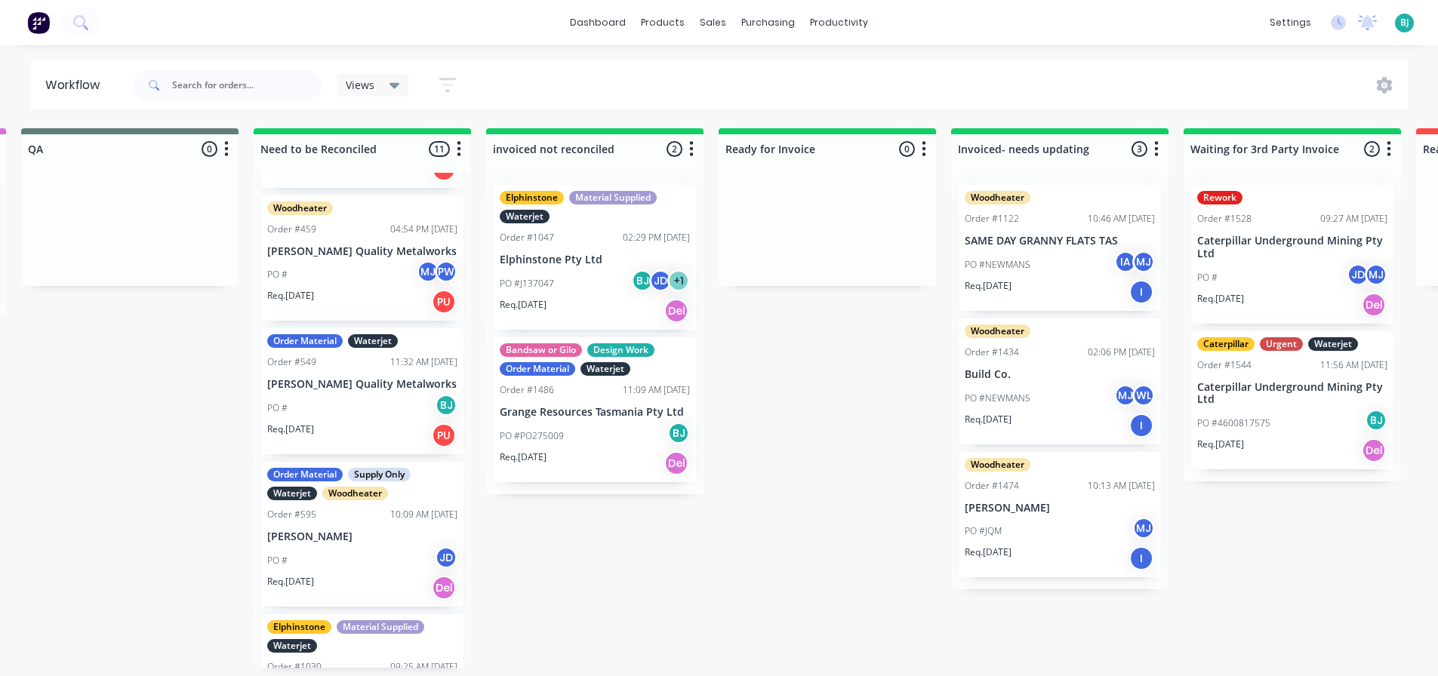
click at [364, 562] on div "PO # JD" at bounding box center [362, 561] width 190 height 29
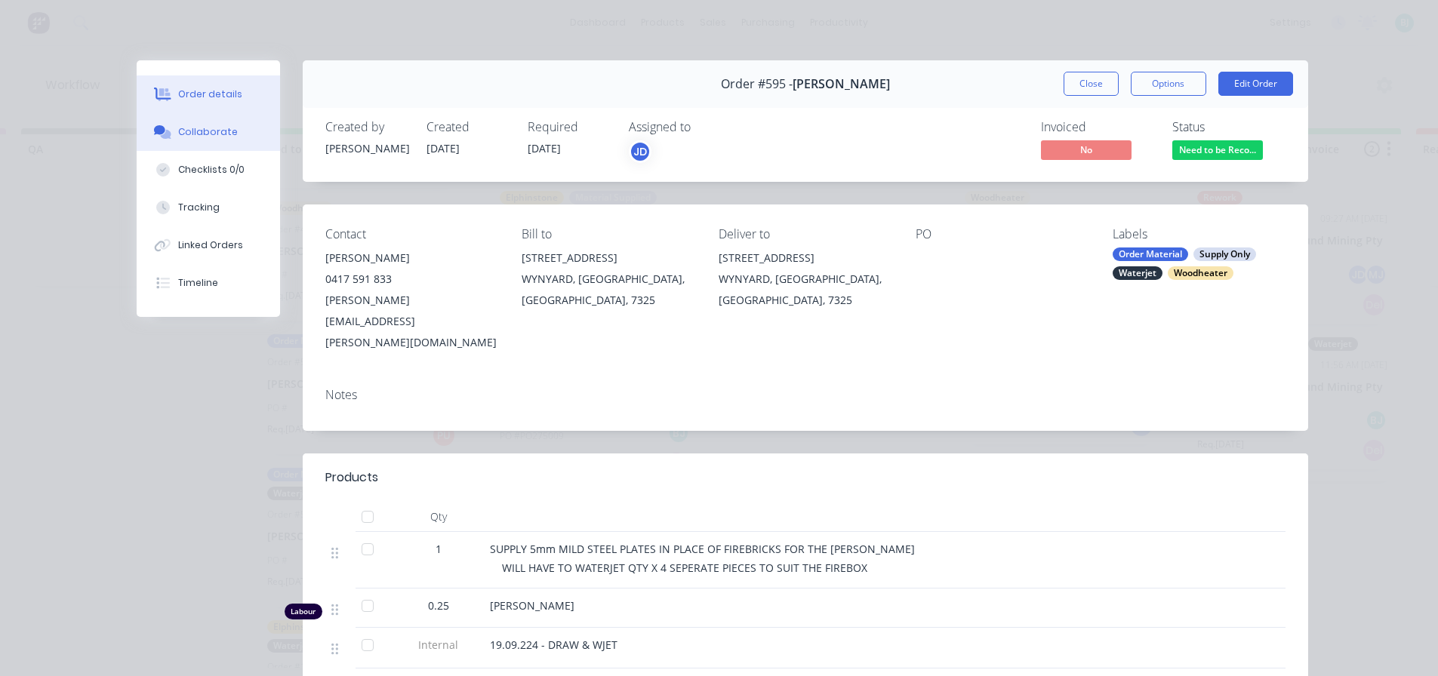
drag, startPoint x: 220, startPoint y: 134, endPoint x: 233, endPoint y: 140, distance: 14.9
click at [220, 133] on div "Collaborate" at bounding box center [208, 132] width 60 height 14
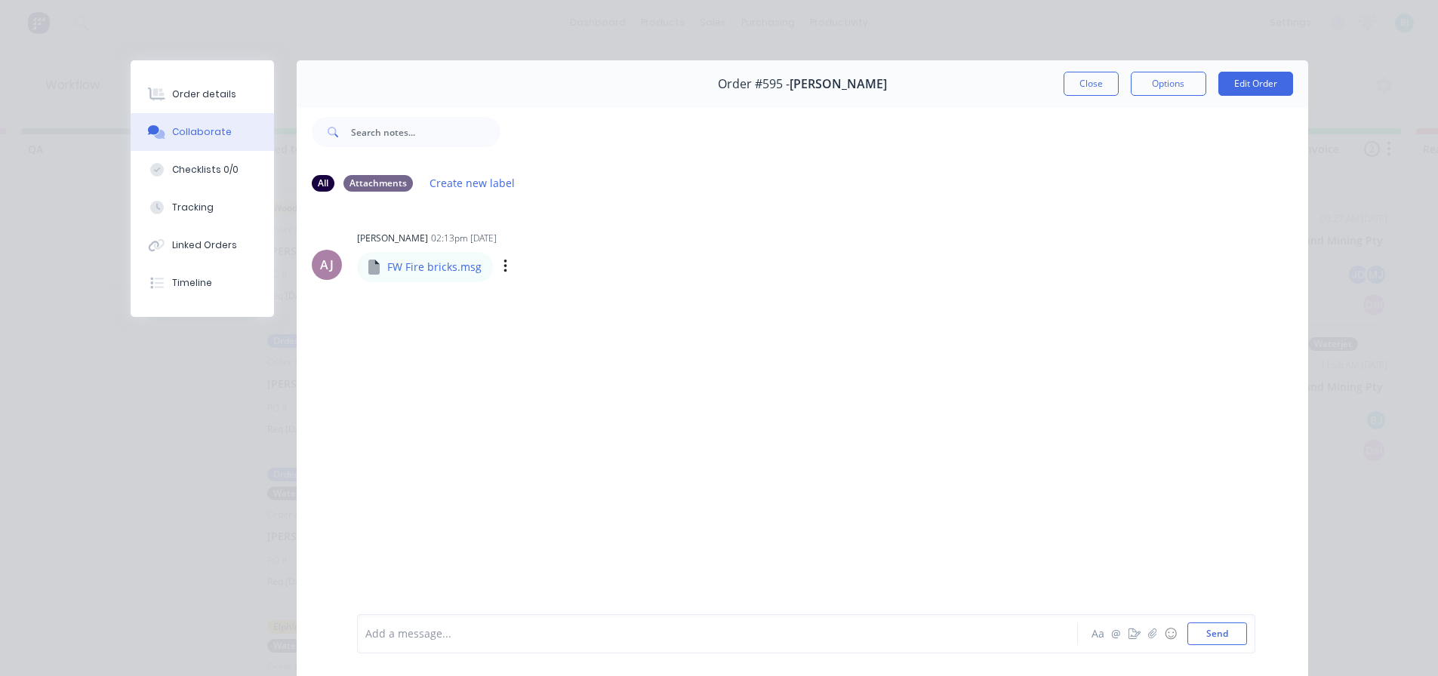
click at [443, 270] on p "FW Fire bricks.msg" at bounding box center [434, 267] width 94 height 15
click at [470, 265] on p "FW Fire bricks.msg" at bounding box center [434, 267] width 94 height 15
click at [499, 269] on div "Labels Download Delete" at bounding box center [584, 267] width 170 height 22
click at [503, 267] on icon "button" at bounding box center [504, 267] width 3 height 14
click at [481, 265] on div "FW Fire bricks.msg" at bounding box center [425, 267] width 136 height 30
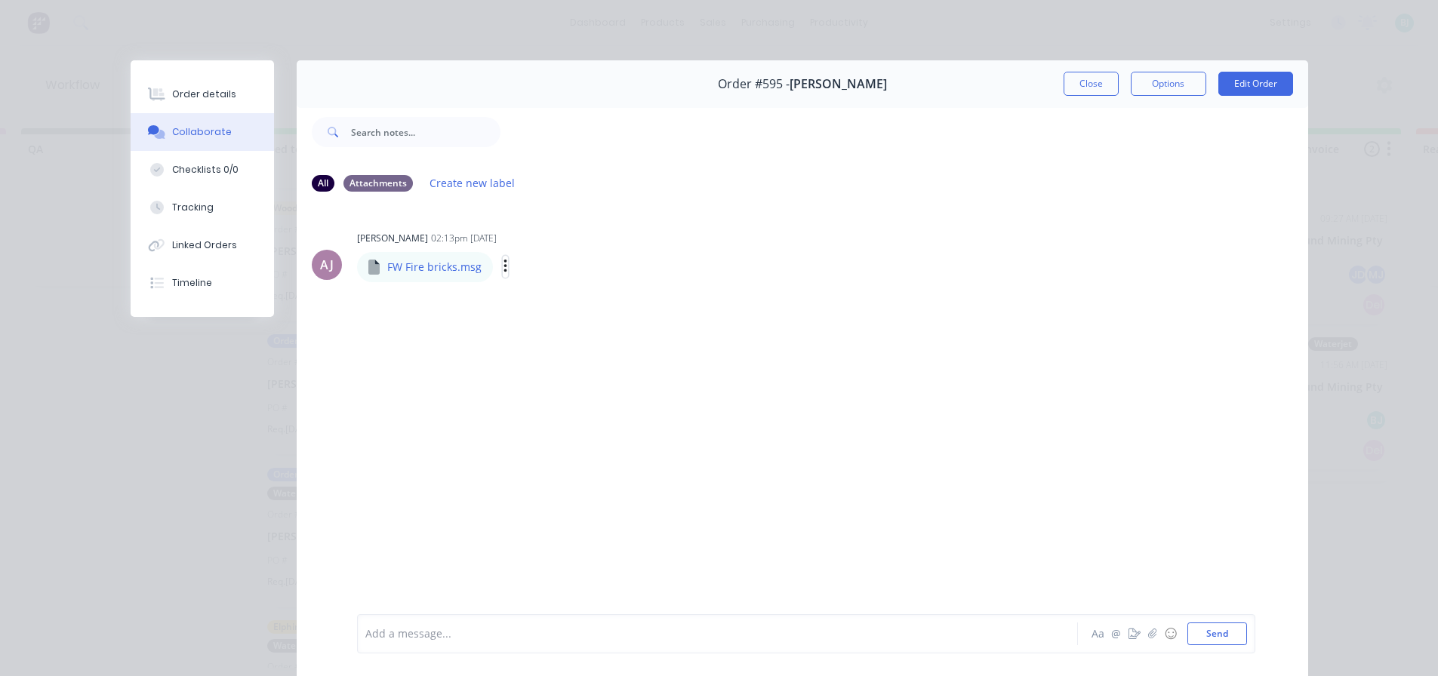
click at [503, 266] on button "button" at bounding box center [506, 267] width 6 height 22
click at [0, 0] on button "Download" at bounding box center [0, 0] width 0 height 0
click at [1064, 88] on button "Close" at bounding box center [1091, 84] width 55 height 24
